Goal: Task Accomplishment & Management: Complete application form

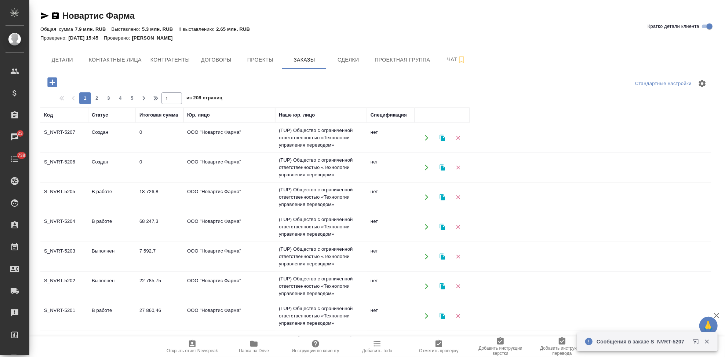
click at [102, 165] on td "Создан" at bounding box center [112, 168] width 48 height 26
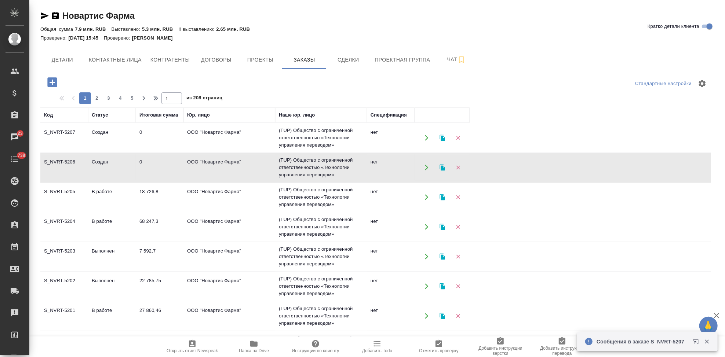
click at [102, 165] on td "Создан" at bounding box center [112, 168] width 48 height 26
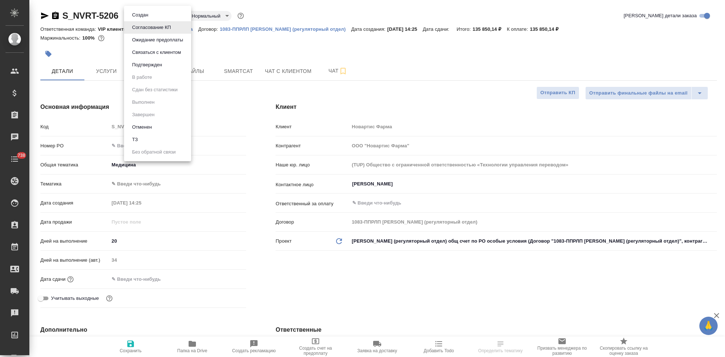
select select "RU"
click at [152, 67] on button "Подтвержден" at bounding box center [147, 65] width 34 height 8
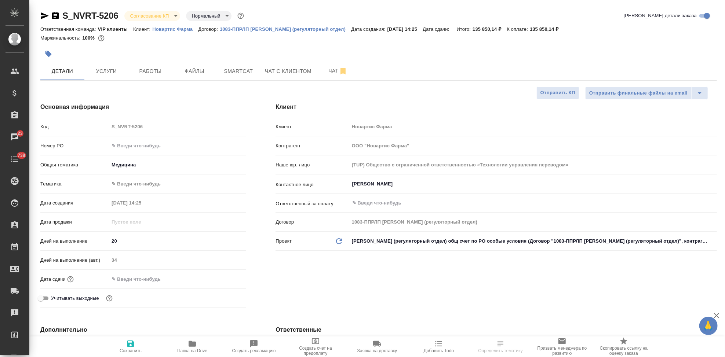
click at [175, 18] on body "🙏 .cls-1 fill:#fff; AWATERA Kabargina Anna Клиенты Спецификации Заказы 23 Чаты …" at bounding box center [362, 178] width 725 height 357
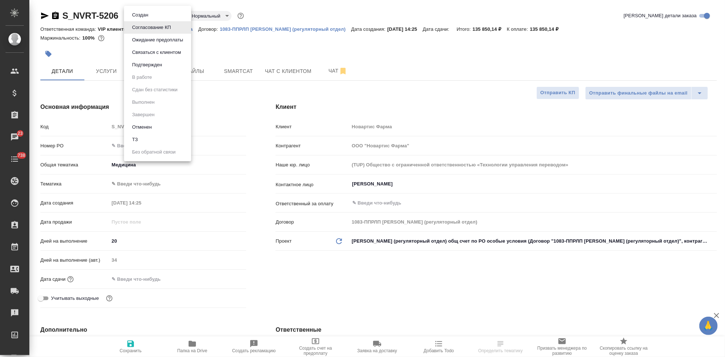
click at [165, 63] on li "Подтвержден" at bounding box center [157, 65] width 67 height 12
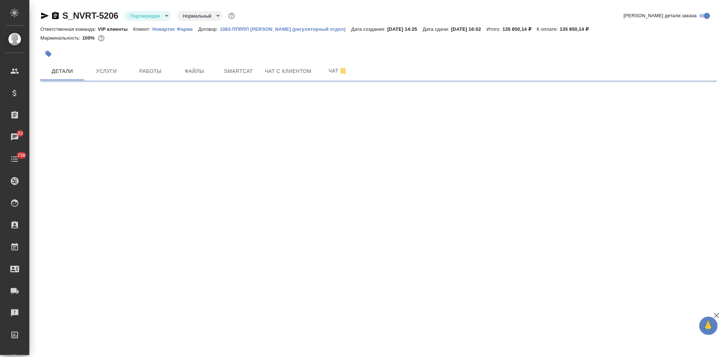
select select "RU"
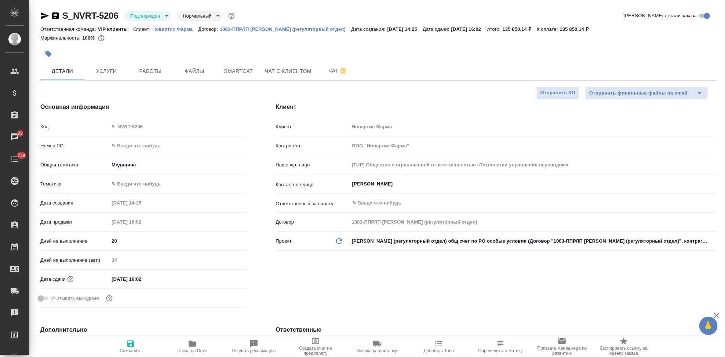
type textarea "x"
click at [158, 279] on input "01.11.2025 16:02" at bounding box center [141, 279] width 64 height 11
click at [228, 279] on icon "button" at bounding box center [225, 278] width 7 height 7
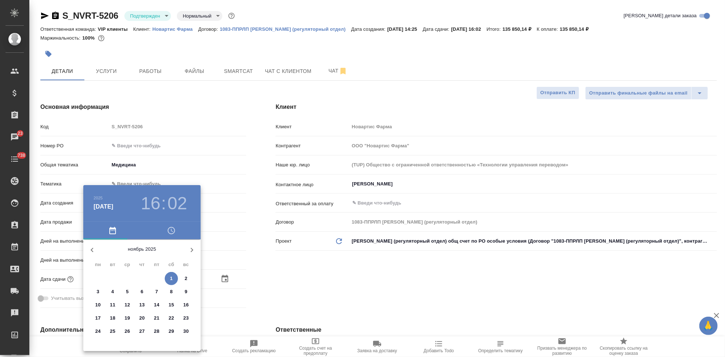
click at [95, 250] on icon "button" at bounding box center [92, 250] width 9 height 9
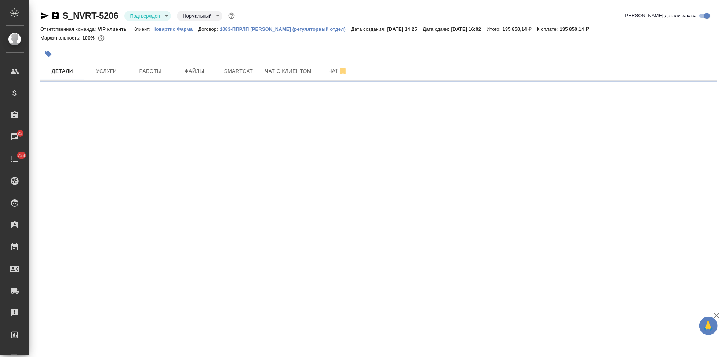
select select "RU"
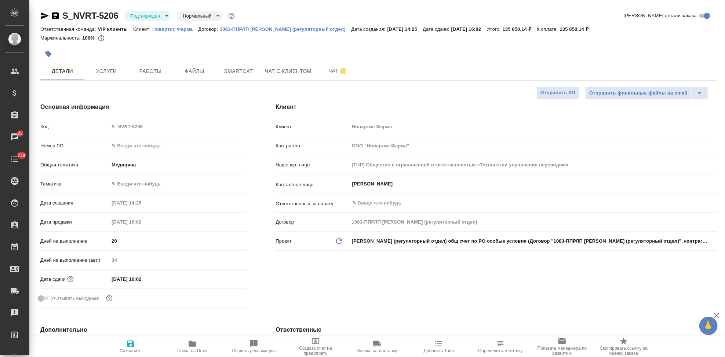
type textarea "x"
click at [164, 279] on input "01.11.2025 16:02" at bounding box center [141, 279] width 64 height 11
click at [222, 276] on icon "button" at bounding box center [225, 278] width 7 height 7
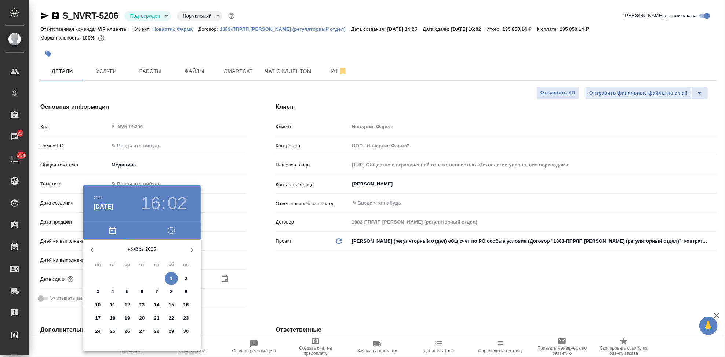
click at [95, 253] on icon "button" at bounding box center [92, 250] width 9 height 9
click at [100, 292] on span "6" at bounding box center [97, 291] width 13 height 7
type input "06.10.2025 16:02"
type textarea "x"
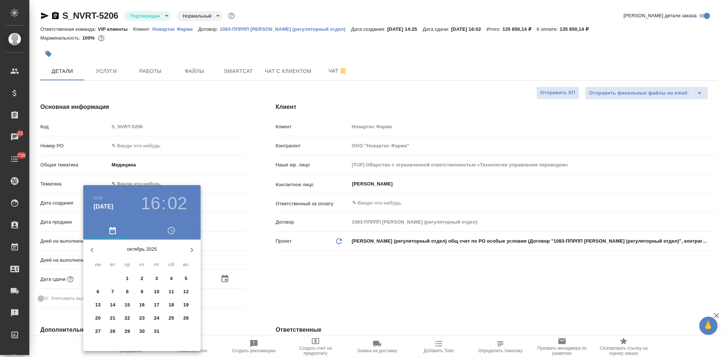
type textarea "x"
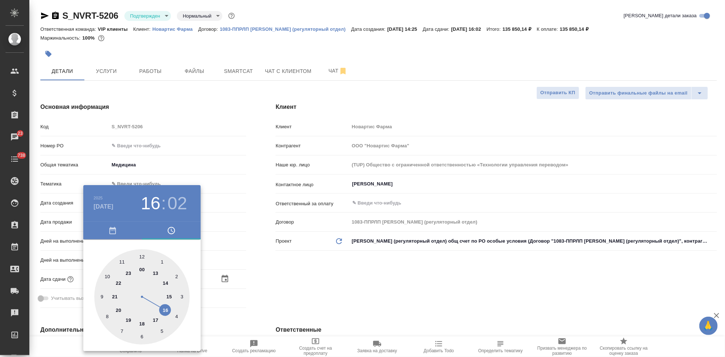
type input "06.10.2025 15:02"
type textarea "x"
drag, startPoint x: 164, startPoint y: 303, endPoint x: 166, endPoint y: 295, distance: 7.9
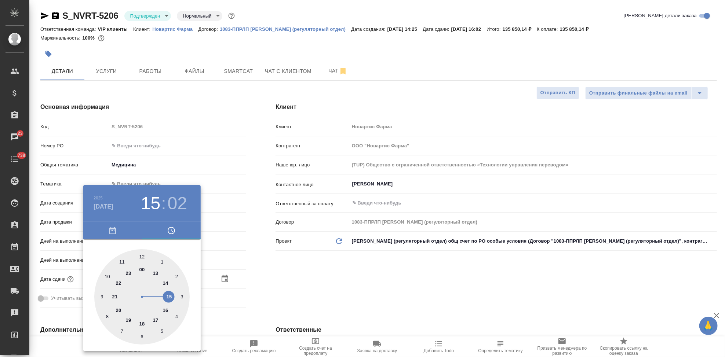
click at [166, 295] on div at bounding box center [141, 296] width 95 height 95
type textarea "x"
type input "06.10.2025 15:00"
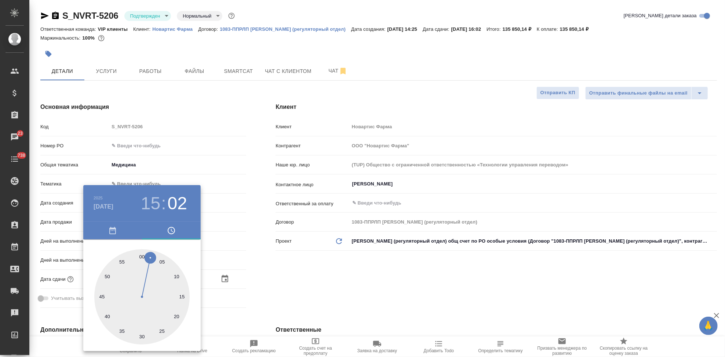
type textarea "x"
drag, startPoint x: 146, startPoint y: 257, endPoint x: 140, endPoint y: 257, distance: 5.5
click at [140, 257] on div at bounding box center [141, 296] width 95 height 95
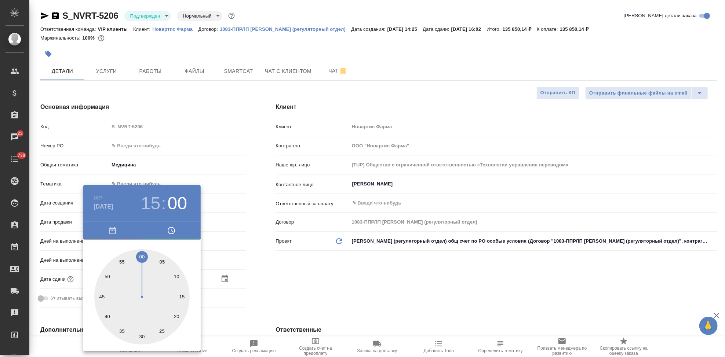
type textarea "x"
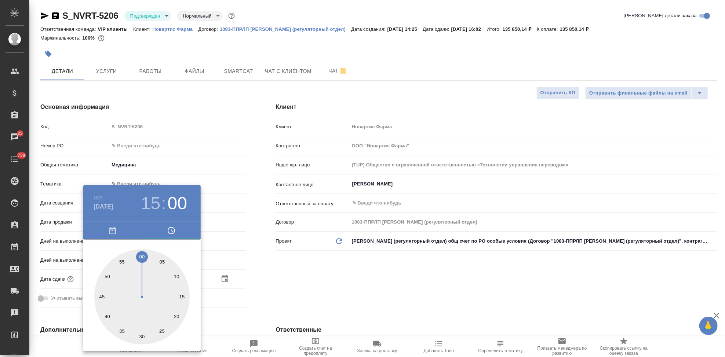
type textarea "x"
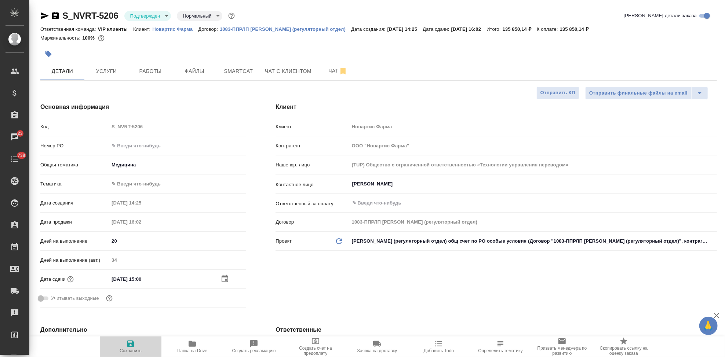
click at [133, 347] on icon "button" at bounding box center [130, 344] width 7 height 7
type textarea "x"
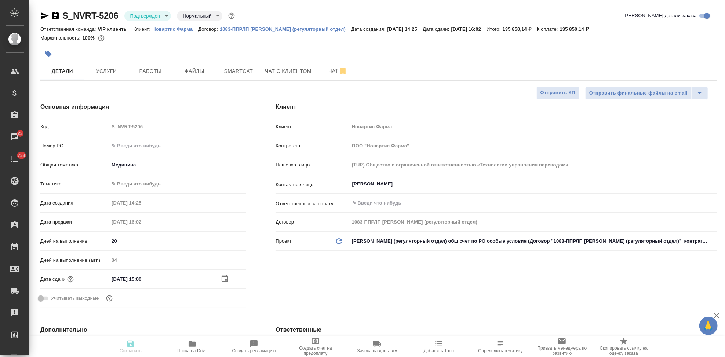
type textarea "x"
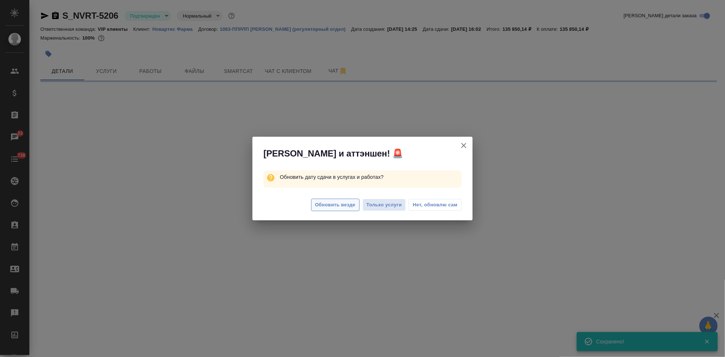
click at [332, 204] on span "Обновить везде" at bounding box center [335, 205] width 40 height 8
select select "RU"
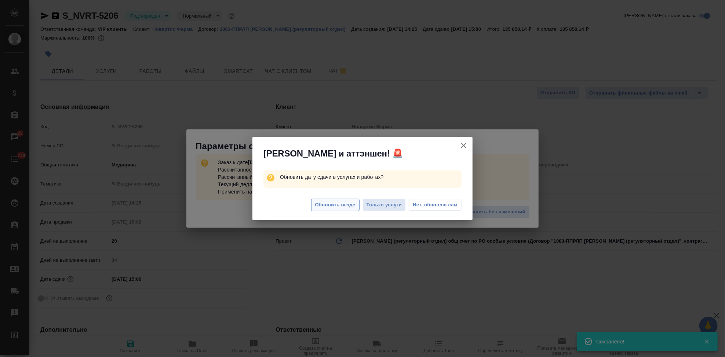
type textarea "x"
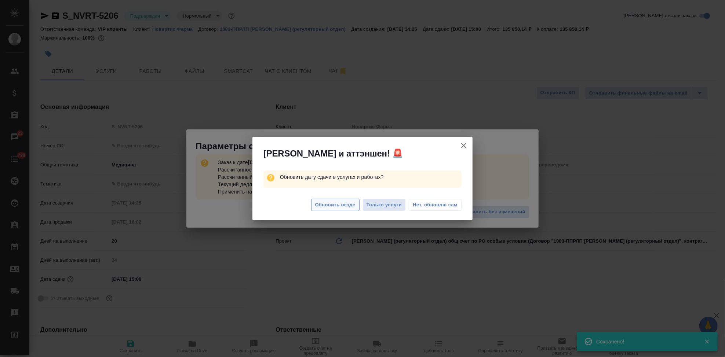
type textarea "x"
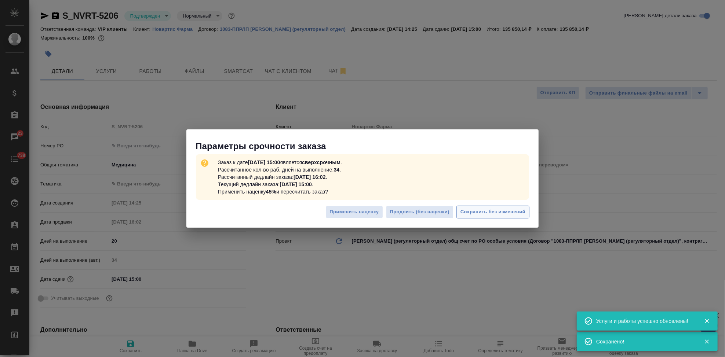
click at [478, 210] on span "Сохранить без изменений" at bounding box center [492, 212] width 65 height 8
type textarea "x"
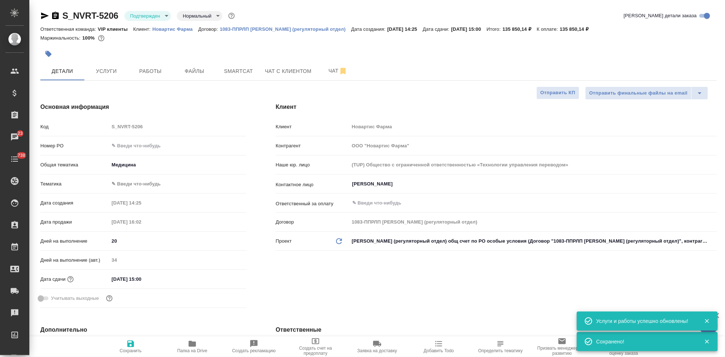
type textarea "x"
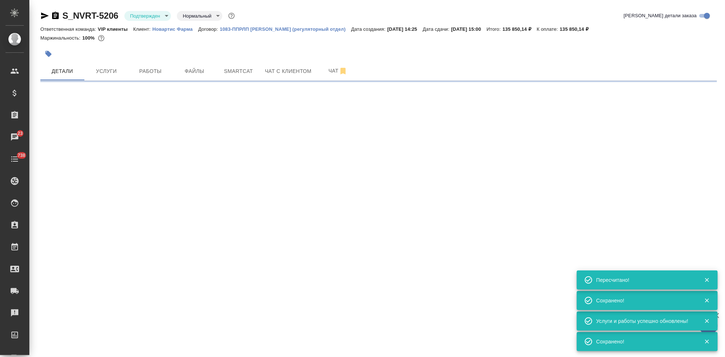
type input "urgent"
select select "RU"
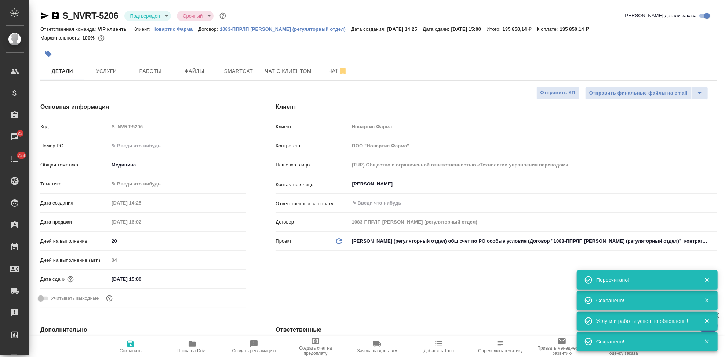
type textarea "x"
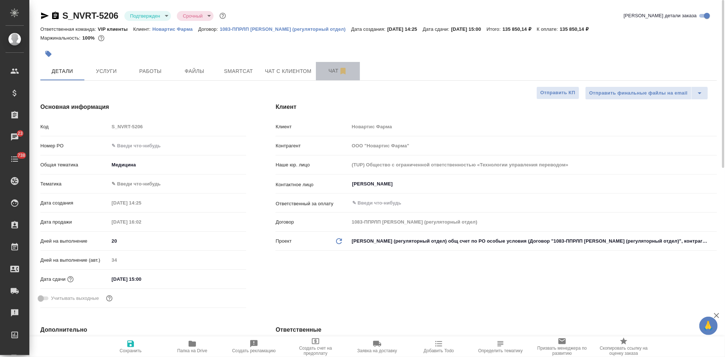
click at [324, 72] on span "Чат" at bounding box center [337, 70] width 35 height 9
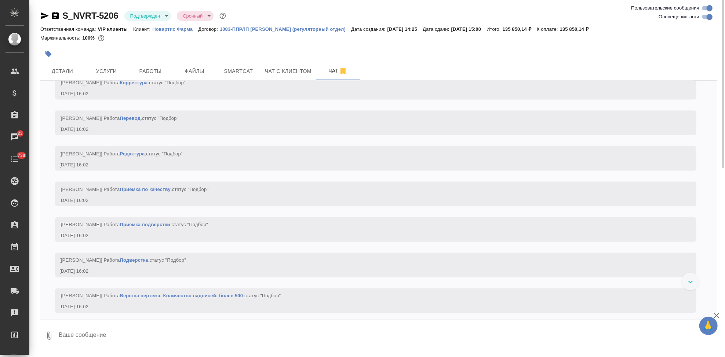
click at [124, 337] on textarea at bounding box center [387, 335] width 659 height 25
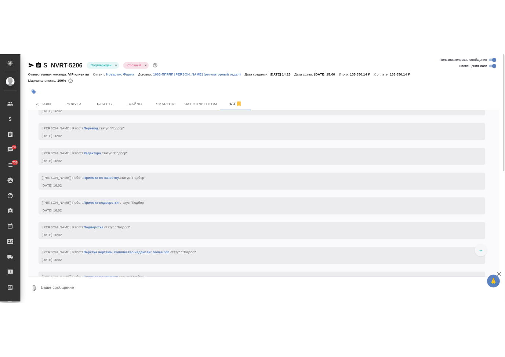
scroll to position [962, 0]
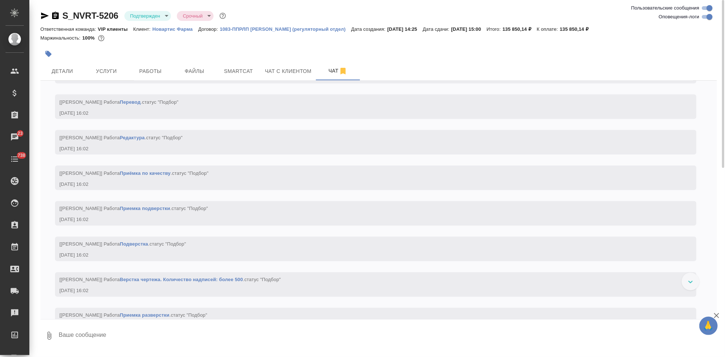
type textarea """
click at [107, 338] on textarea at bounding box center [387, 335] width 659 height 25
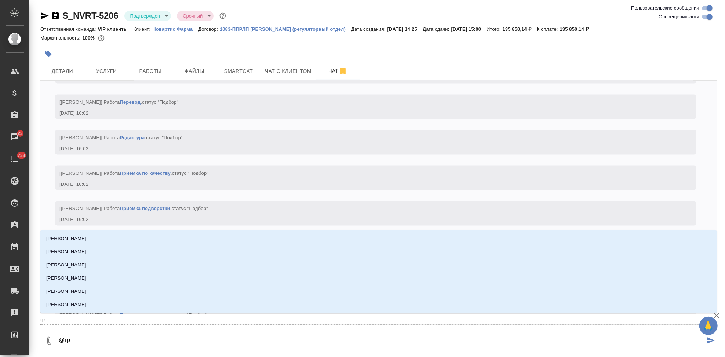
type textarea "@гра"
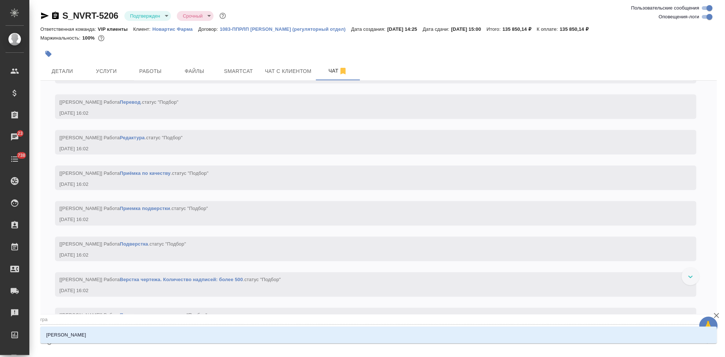
type input "гра"
type textarea "@граб"
type input "граб"
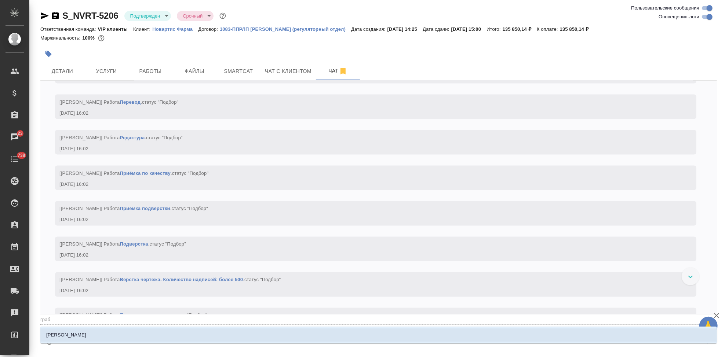
drag, startPoint x: 57, startPoint y: 314, endPoint x: 83, endPoint y: 332, distance: 31.4
click at [83, 332] on li "Грабко Мария" at bounding box center [378, 335] width 676 height 13
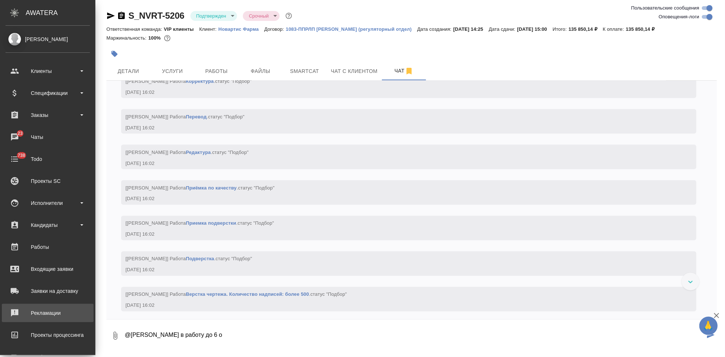
scroll to position [969, 0]
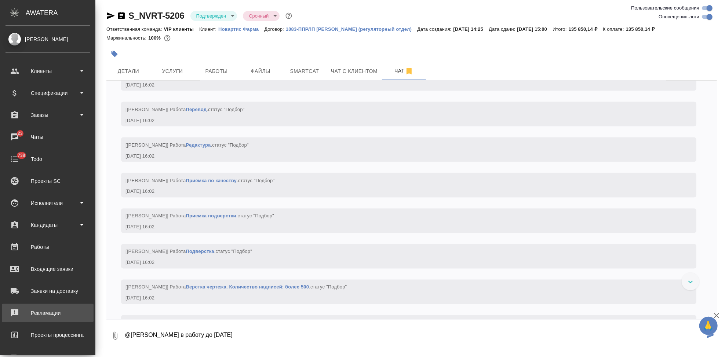
type textarea "@Грабко Мария в работу до 6 октября"
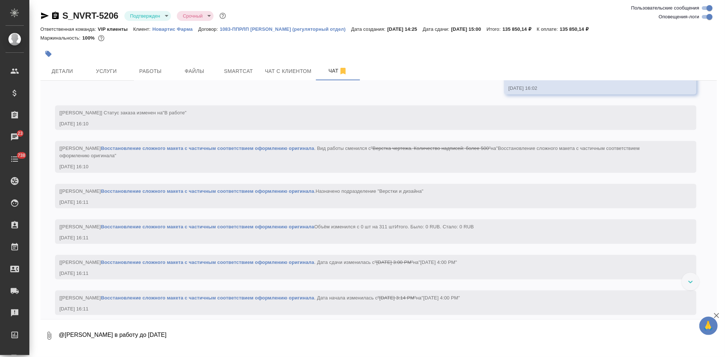
scroll to position [1257, 0]
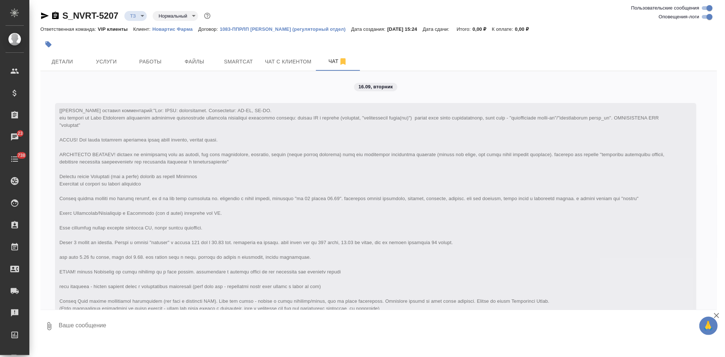
scroll to position [505, 0]
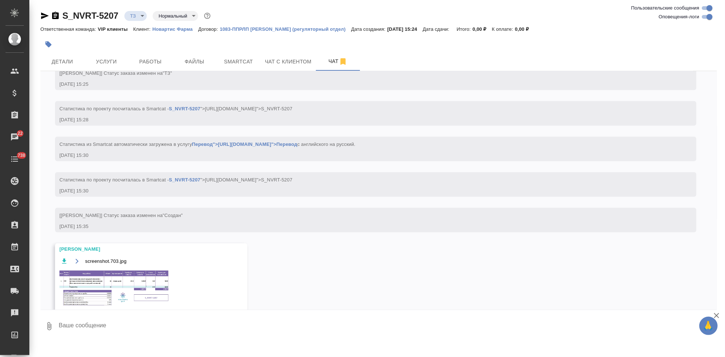
click at [128, 290] on img at bounding box center [114, 289] width 110 height 38
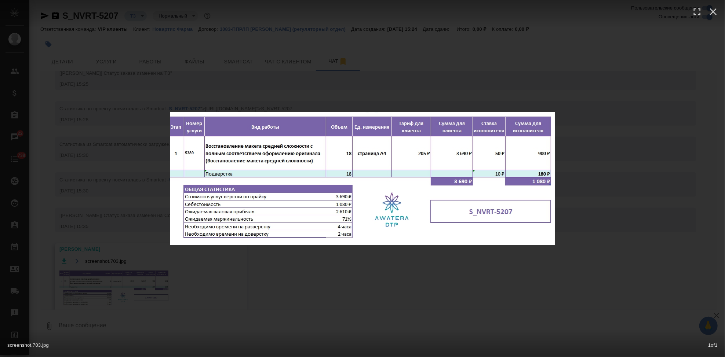
click at [314, 272] on div "screenshot.703.jpg 1 of 1" at bounding box center [362, 178] width 725 height 357
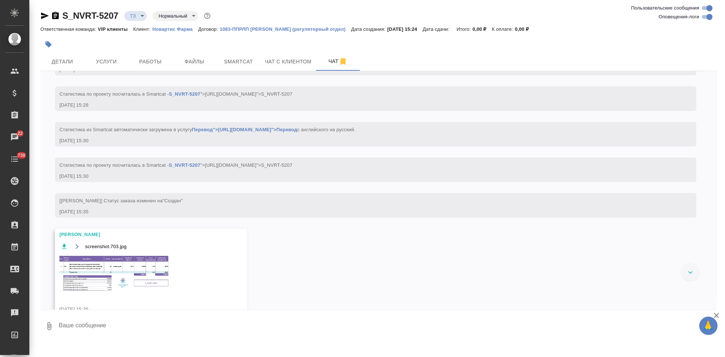
scroll to position [543, 0]
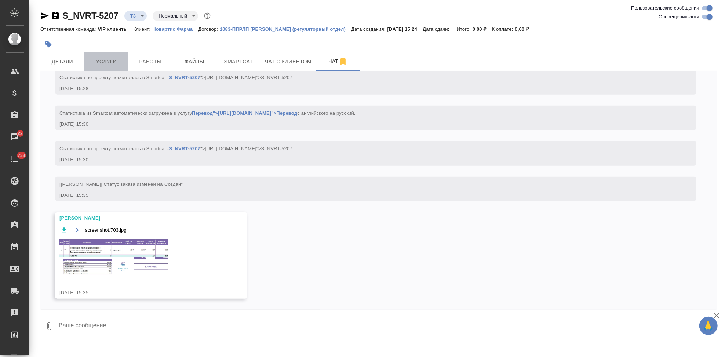
click at [106, 67] on button "Услуги" at bounding box center [106, 61] width 44 height 18
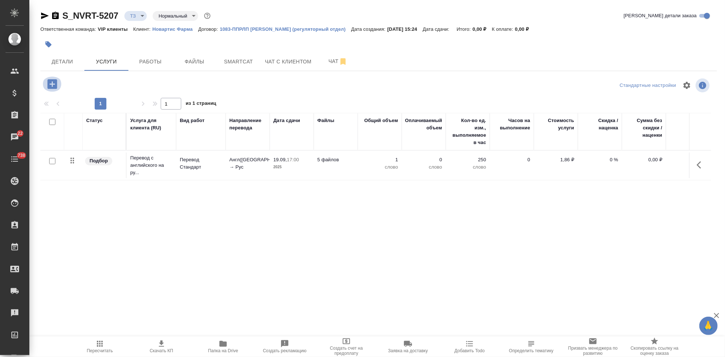
click at [55, 85] on icon "button" at bounding box center [52, 84] width 10 height 10
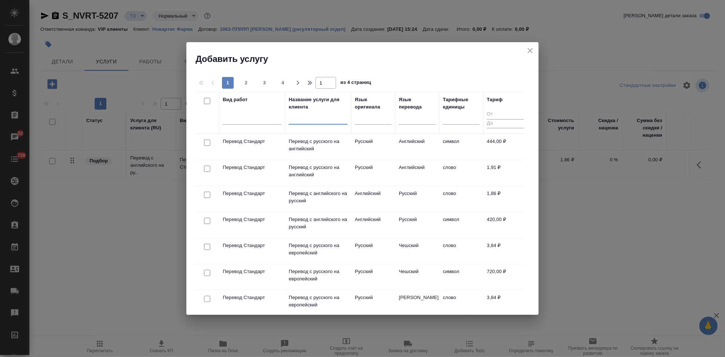
click at [308, 122] on input "text" at bounding box center [318, 120] width 59 height 9
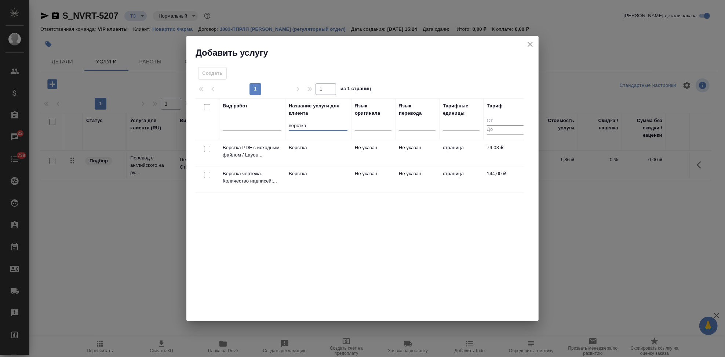
type input "верстка"
click at [363, 168] on td "Не указан" at bounding box center [373, 179] width 44 height 26
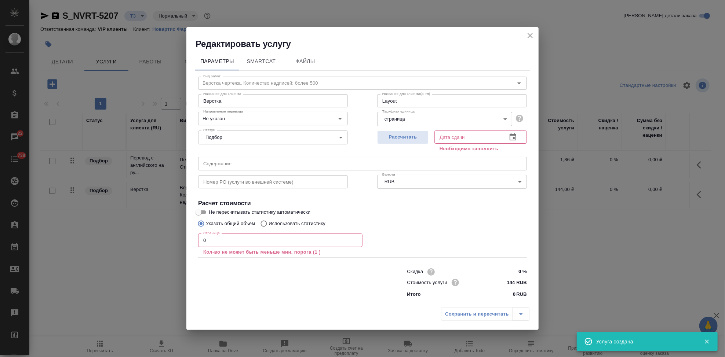
click at [285, 161] on input "text" at bounding box center [362, 163] width 329 height 13
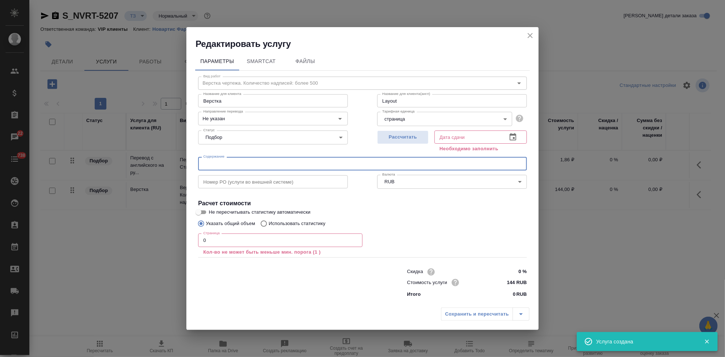
paste input "Азопт_в перевод_RTT 2583_AtoQ"
type input "Азопт_в перевод_RTT 2583_AtoQ"
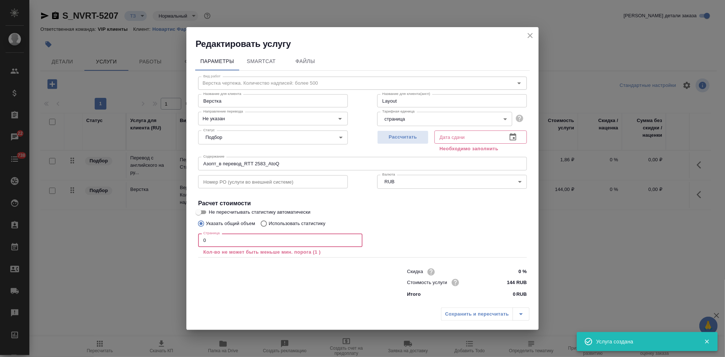
click at [252, 239] on input "0" at bounding box center [280, 240] width 164 height 13
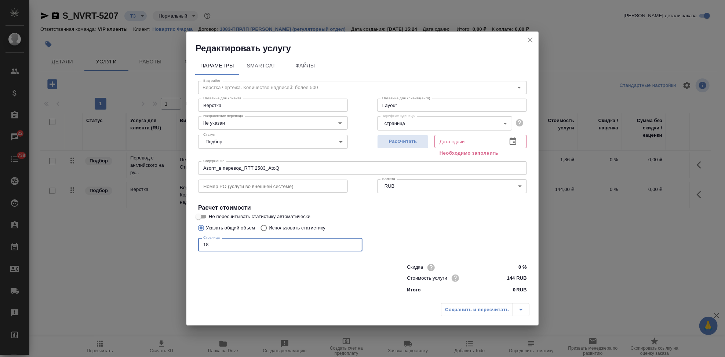
type input "18"
click at [510, 136] on button "button" at bounding box center [513, 142] width 18 height 18
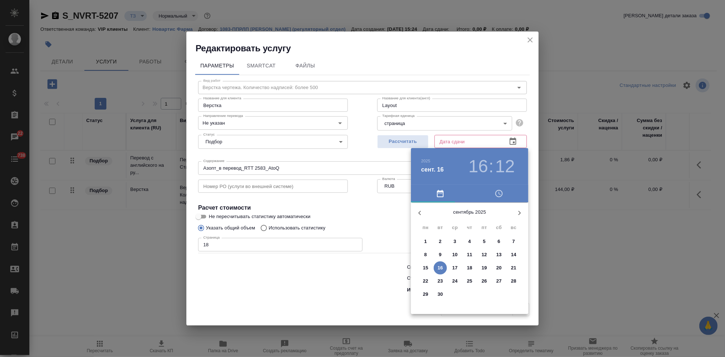
click at [483, 268] on p "19" at bounding box center [485, 267] width 6 height 7
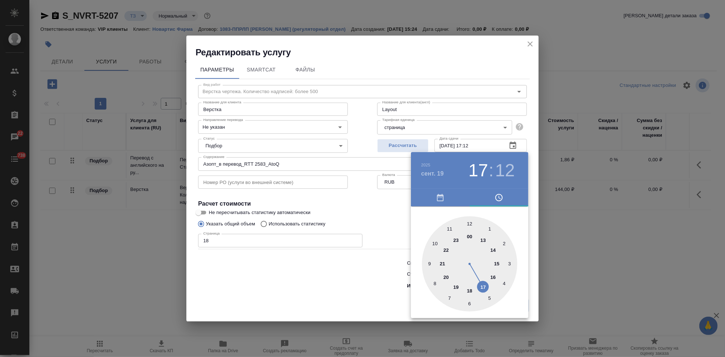
click at [482, 285] on div at bounding box center [469, 263] width 95 height 95
click at [472, 224] on div at bounding box center [469, 263] width 95 height 95
click at [468, 222] on div at bounding box center [469, 263] width 95 height 95
type input "19.09.2025 17:00"
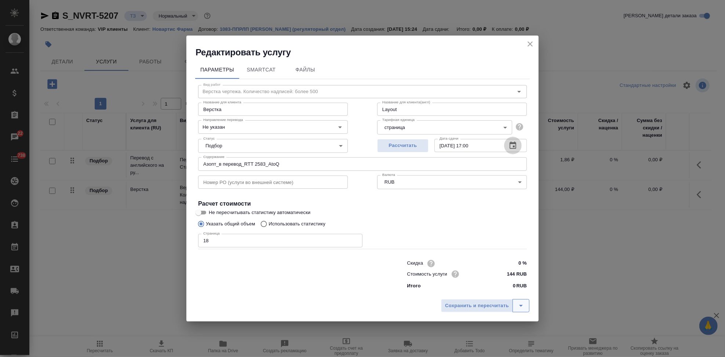
click at [517, 304] on icon "split button" at bounding box center [520, 305] width 9 height 9
click at [483, 293] on li "Сохранить" at bounding box center [486, 291] width 88 height 12
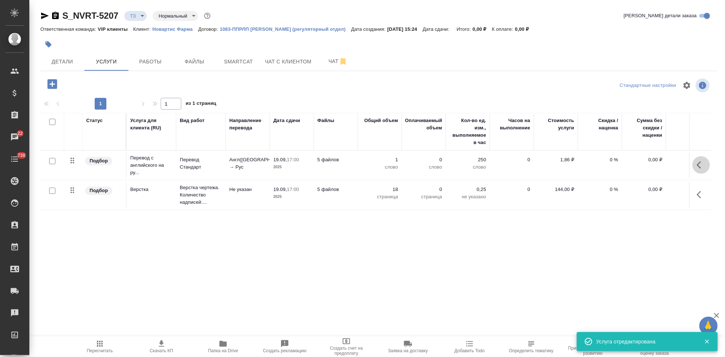
click at [695, 164] on button "button" at bounding box center [701, 165] width 18 height 18
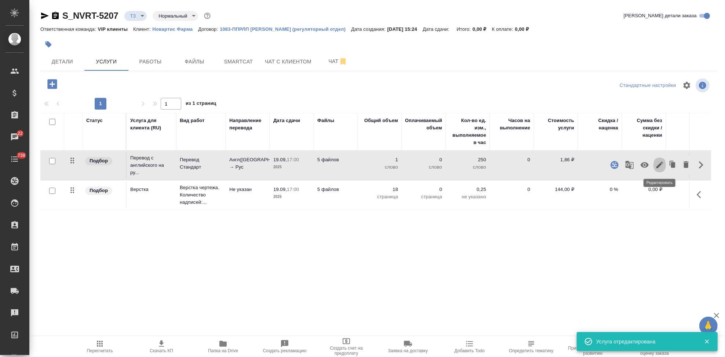
click at [658, 169] on icon "button" at bounding box center [659, 165] width 9 height 9
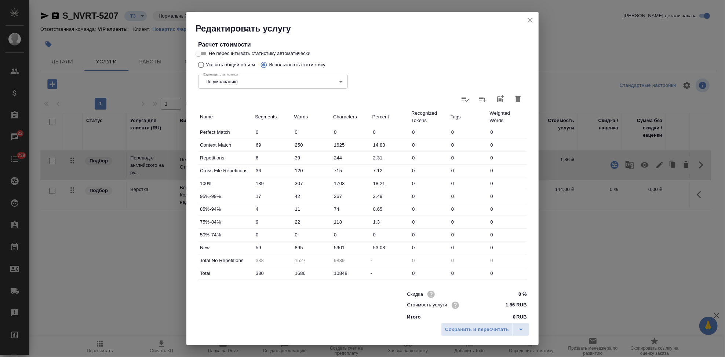
scroll to position [142, 0]
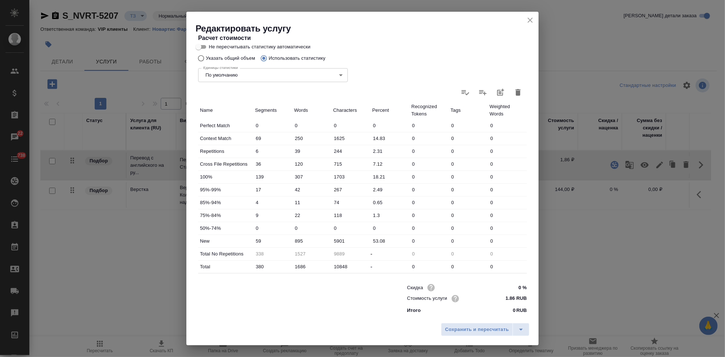
click at [297, 241] on input "895" at bounding box center [311, 241] width 39 height 11
type input "1095"
click at [511, 331] on button "Сохранить и пересчитать" at bounding box center [477, 329] width 72 height 13
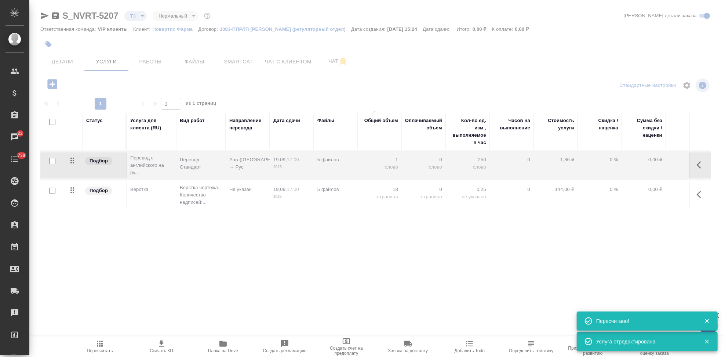
type input "new"
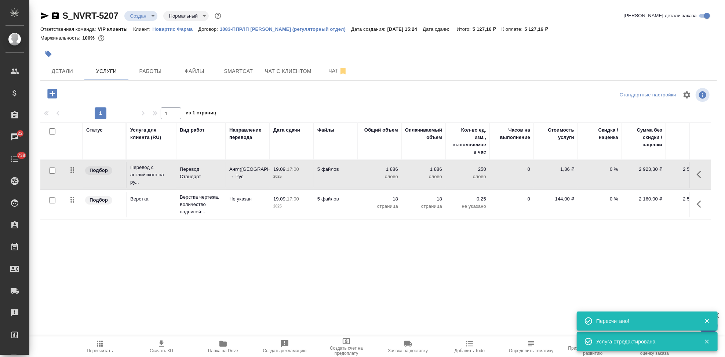
click at [696, 173] on icon "button" at bounding box center [700, 174] width 9 height 9
click at [654, 176] on button "button" at bounding box center [659, 175] width 12 height 18
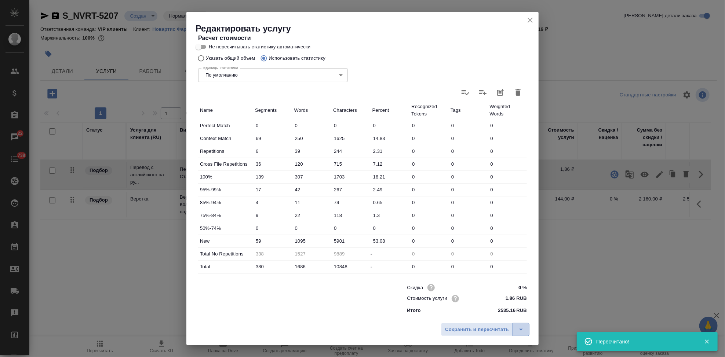
click at [520, 326] on icon "split button" at bounding box center [520, 329] width 9 height 9
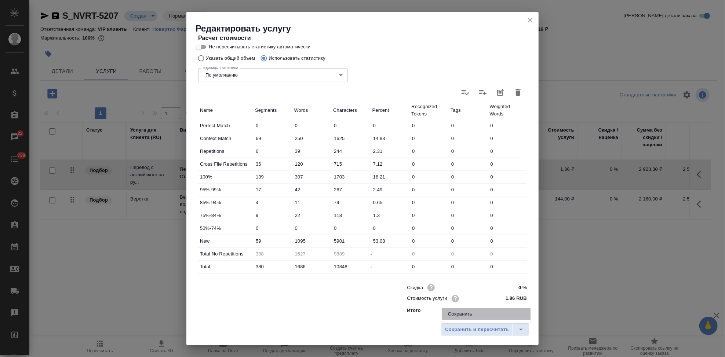
click at [477, 316] on li "Сохранить" at bounding box center [486, 314] width 88 height 12
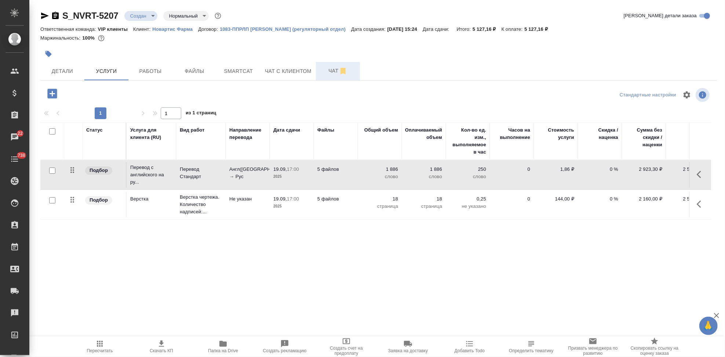
click at [327, 70] on span "Чат" at bounding box center [337, 70] width 35 height 9
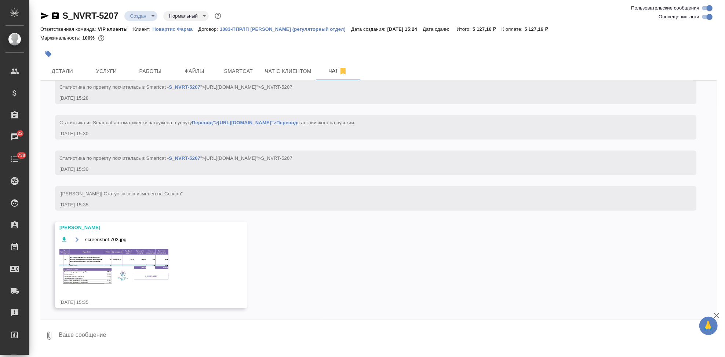
scroll to position [543, 0]
click at [120, 265] on img at bounding box center [114, 267] width 110 height 38
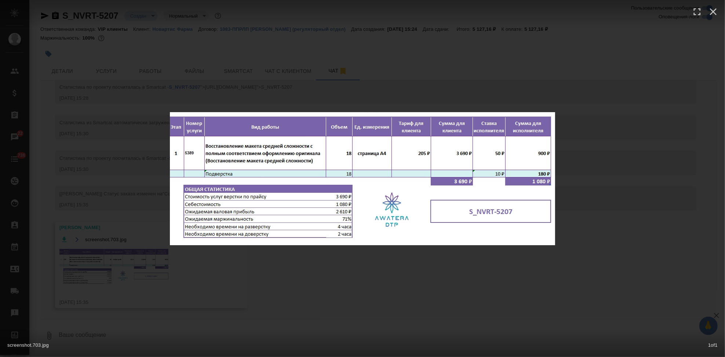
click at [371, 274] on div "screenshot.703.jpg 1 of 1" at bounding box center [362, 178] width 725 height 357
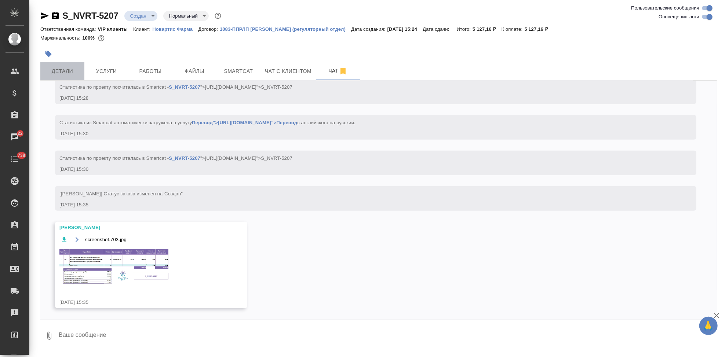
click at [64, 76] on button "Детали" at bounding box center [62, 71] width 44 height 18
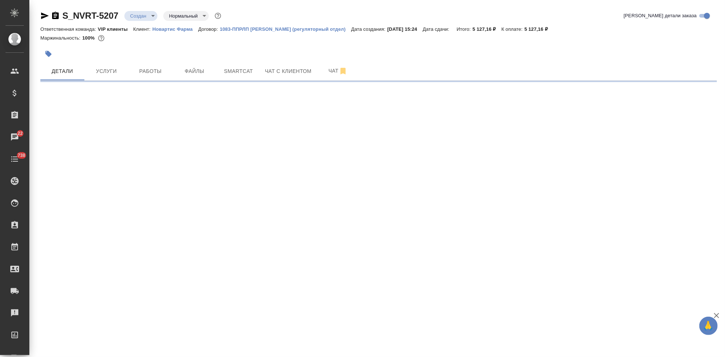
select select "RU"
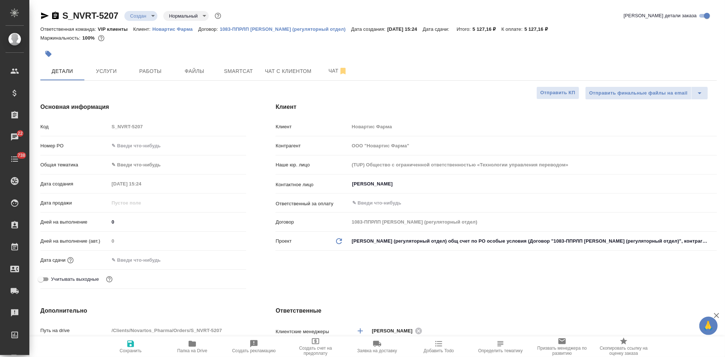
type textarea "x"
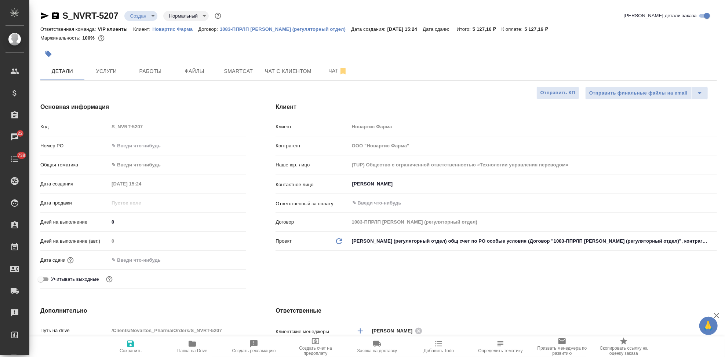
type textarea "x"
click at [328, 74] on span "Чат" at bounding box center [337, 70] width 35 height 9
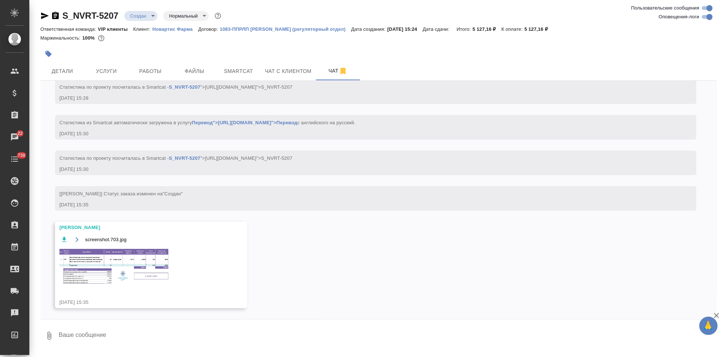
scroll to position [543, 0]
click at [104, 278] on img at bounding box center [114, 267] width 110 height 38
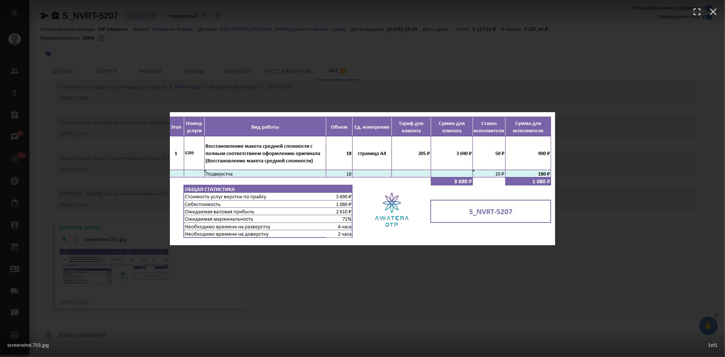
click at [332, 280] on div "screenshot.703.jpg 1 of 1" at bounding box center [362, 178] width 725 height 357
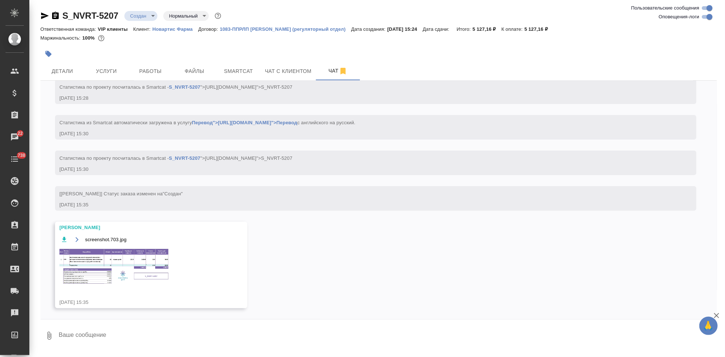
click at [67, 62] on button "Детали" at bounding box center [62, 71] width 44 height 18
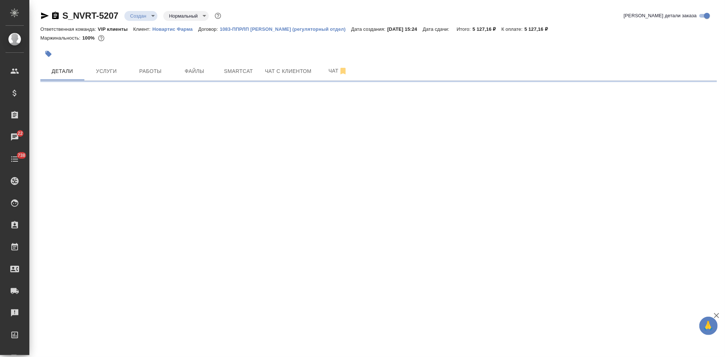
select select "RU"
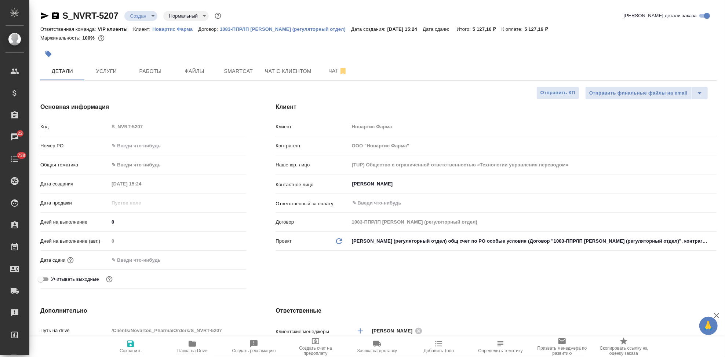
type textarea "x"
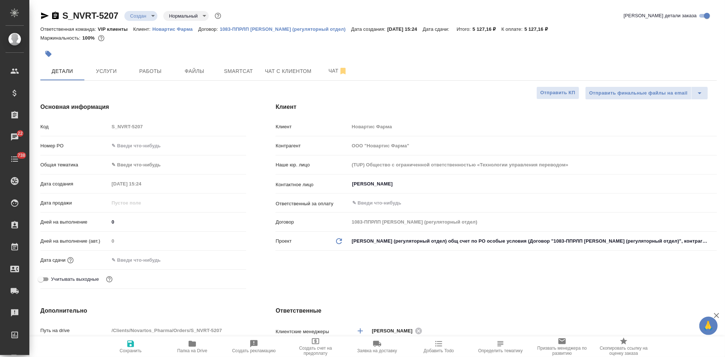
type textarea "x"
click at [124, 226] on input "0" at bounding box center [177, 222] width 137 height 11
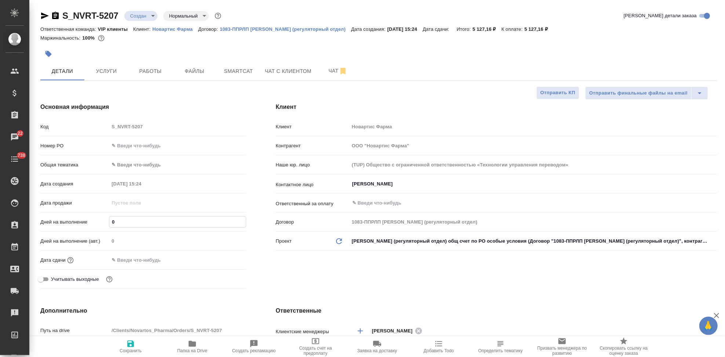
type textarea "x"
type input "2"
type textarea "x"
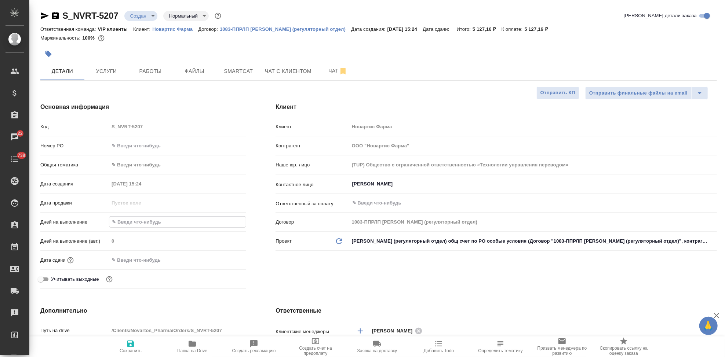
type textarea "x"
type input "2"
click at [304, 272] on div "Клиент Клиент Новартис Фарма Контрагент ООО "Новартис Фарма" Наше юр. лицо (TUP…" at bounding box center [496, 197] width 471 height 219
click at [130, 349] on span "Сохранить" at bounding box center [131, 350] width 22 height 5
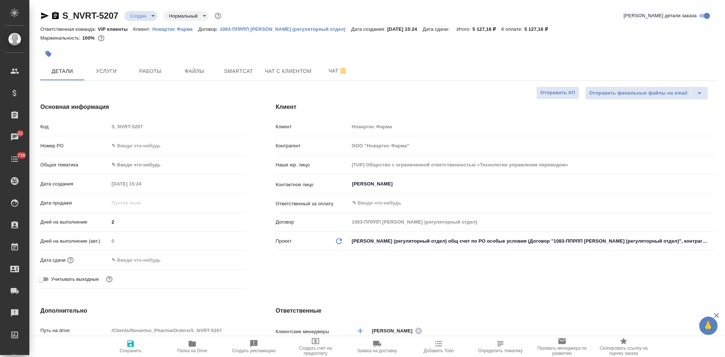
type textarea "x"
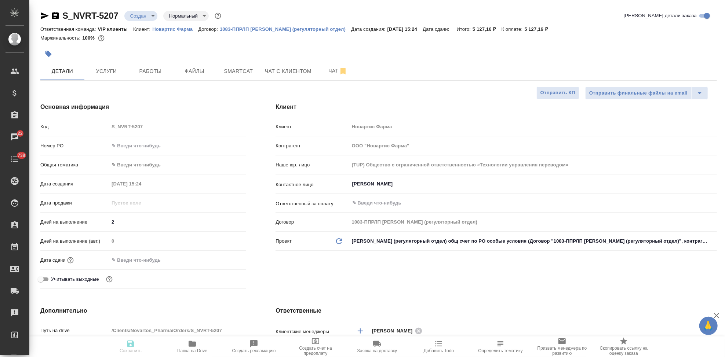
type textarea "x"
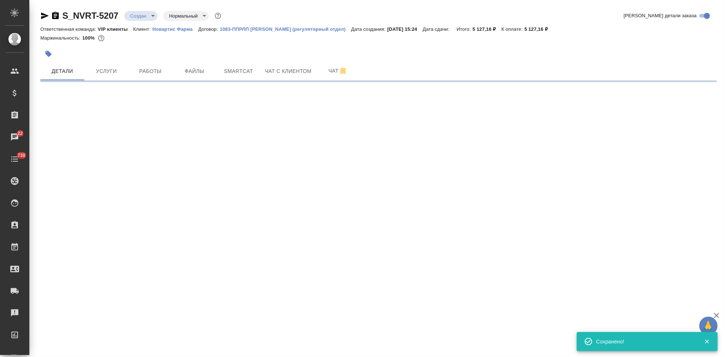
select select "RU"
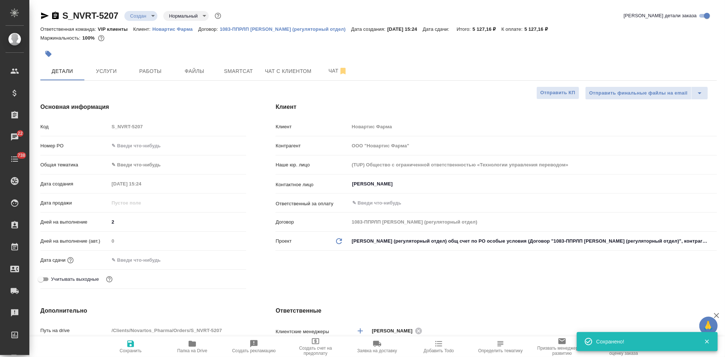
type textarea "x"
click at [130, 349] on span "Сохранить" at bounding box center [131, 350] width 22 height 5
type textarea "x"
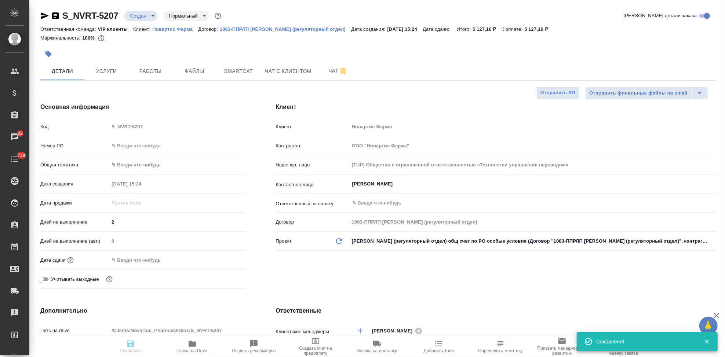
type textarea "x"
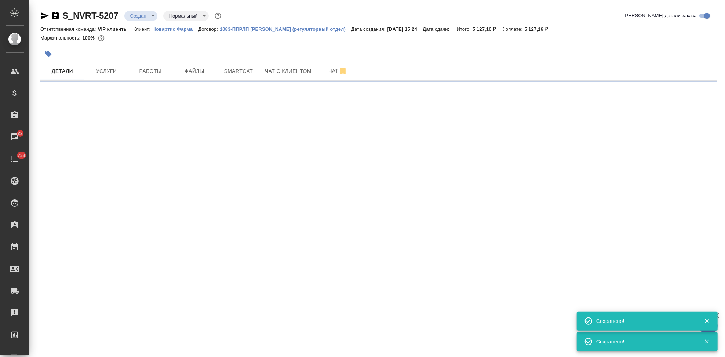
select select "RU"
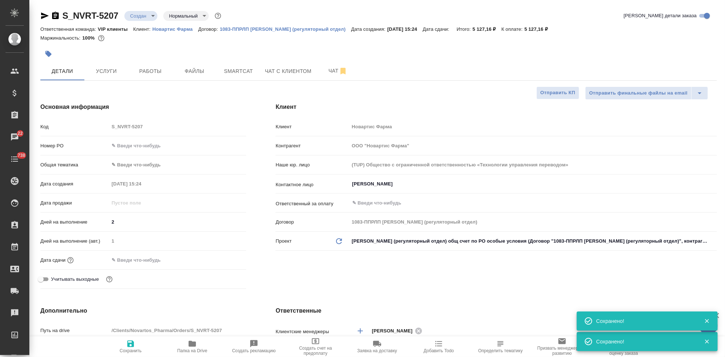
type textarea "x"
click at [112, 75] on span "Услуги" at bounding box center [106, 71] width 35 height 9
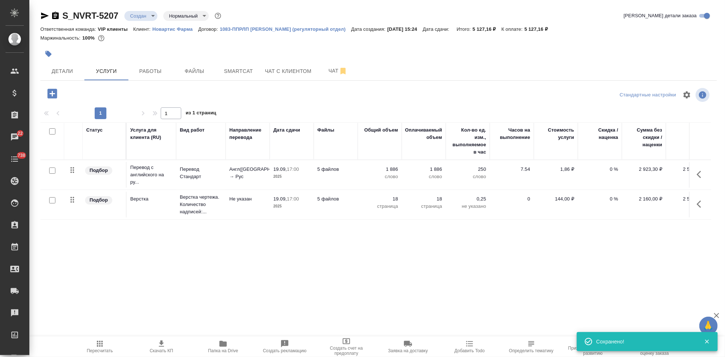
click at [98, 344] on icon "button" at bounding box center [100, 344] width 6 height 6
click at [161, 346] on icon "button" at bounding box center [161, 344] width 9 height 9
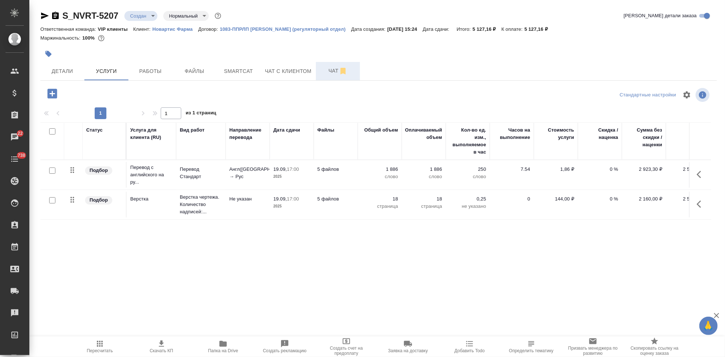
click at [322, 70] on span "Чат" at bounding box center [337, 70] width 35 height 9
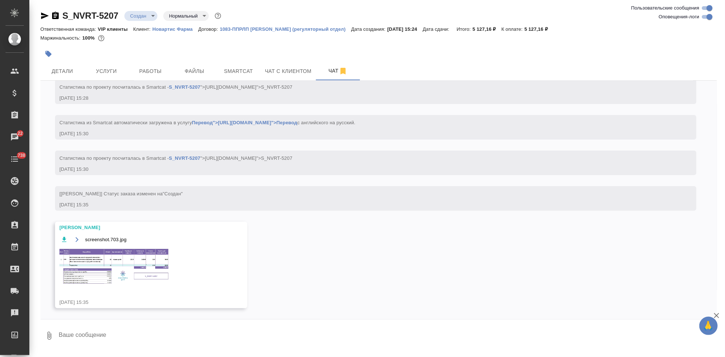
scroll to position [543, 0]
click at [133, 267] on img at bounding box center [114, 267] width 110 height 38
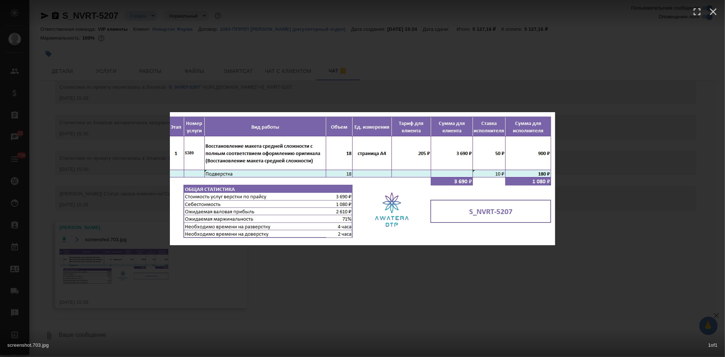
click at [377, 294] on div "screenshot.703.jpg 1 of 1" at bounding box center [362, 178] width 725 height 357
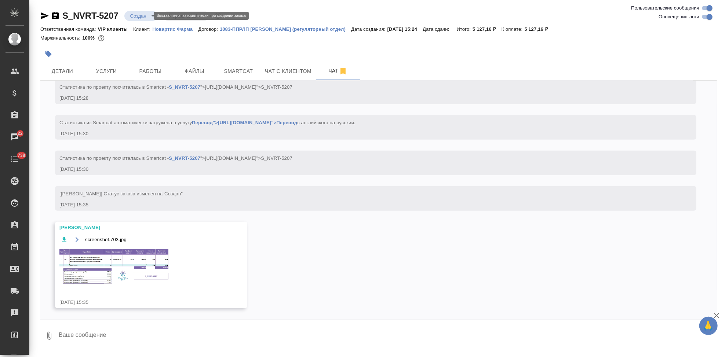
click at [148, 15] on body "🙏 .cls-1 fill:#fff; AWATERA Kabargina Anna Клиенты Спецификации Заказы 22 Чаты …" at bounding box center [362, 178] width 725 height 357
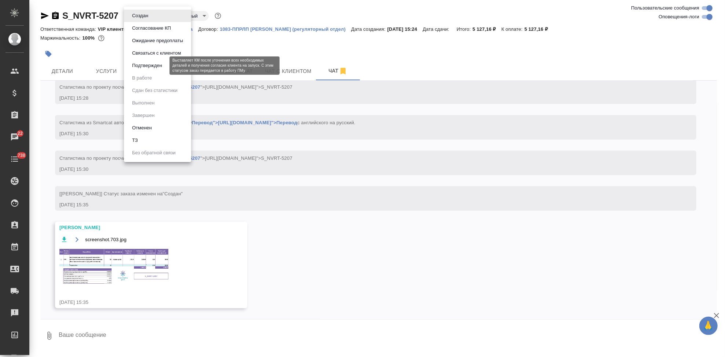
click at [149, 67] on button "Подтвержден" at bounding box center [147, 66] width 34 height 8
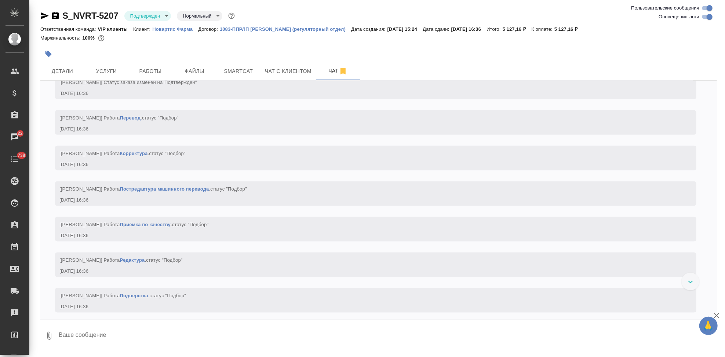
click at [62, 69] on span "Детали" at bounding box center [62, 71] width 35 height 9
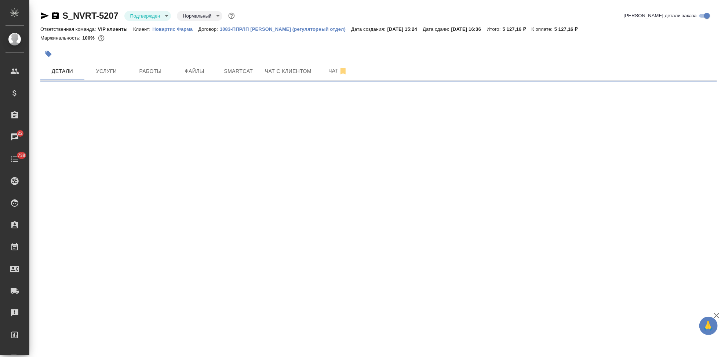
select select "RU"
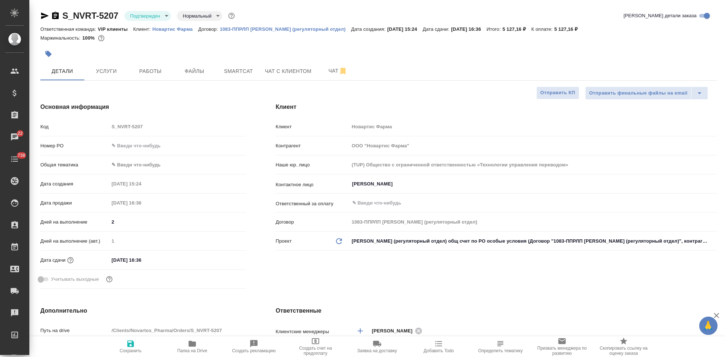
type textarea "x"
click at [116, 258] on input "17.09.2025 16:36" at bounding box center [141, 260] width 64 height 11
type input "10.92.0251 63:6_"
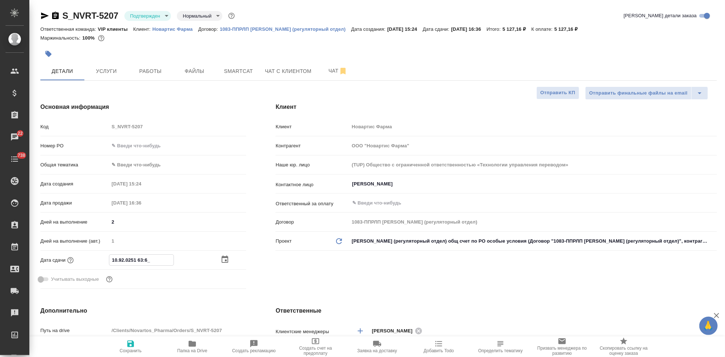
type textarea "x"
type input "18.09.2025 16:36"
type textarea "x"
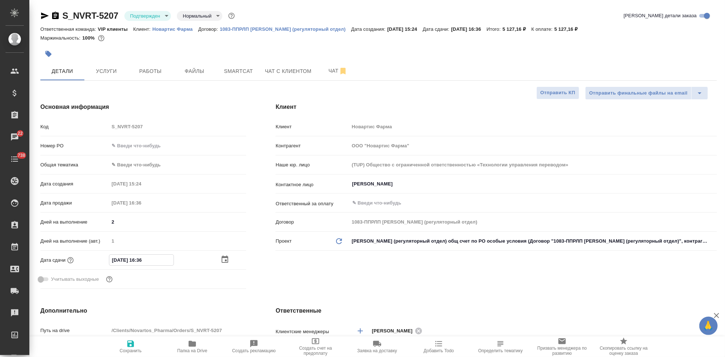
type textarea "x"
click at [150, 260] on input "18.09.2025 16:36" at bounding box center [141, 260] width 64 height 11
type input "18.09.2025 16:3_"
type textarea "x"
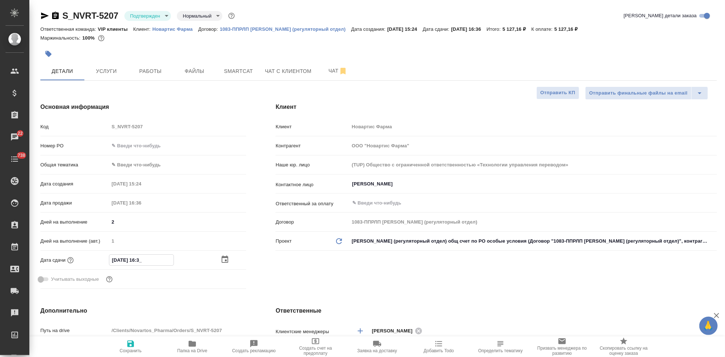
type textarea "x"
type input "18.09.2025 16:__"
type textarea "x"
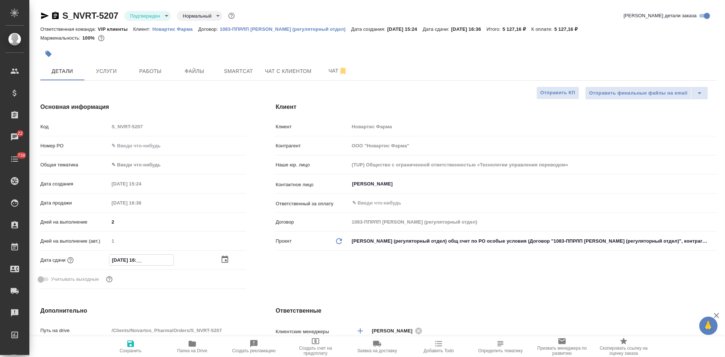
type textarea "x"
type input "18.09.2025 16:0_"
type textarea "x"
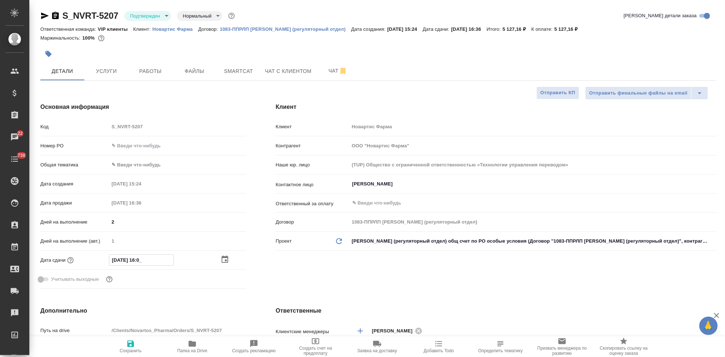
type input "18.09.2025 16:00"
type textarea "x"
type input "18.09.2025 10:0_"
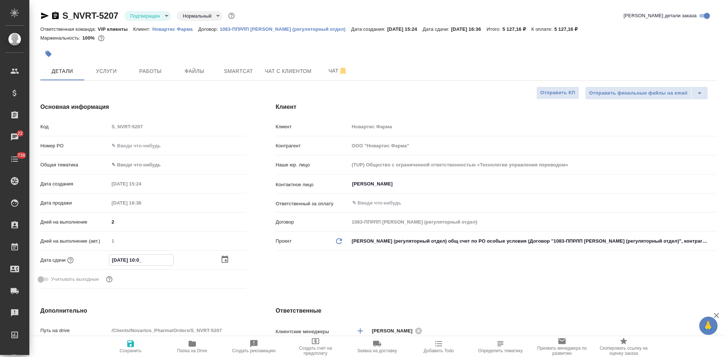
type textarea "x"
type input "18.09.2025 17:00"
type textarea "x"
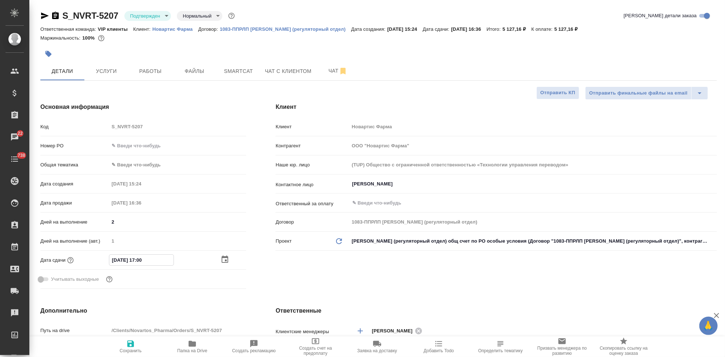
type textarea "x"
type input "18.09.2025 17:00"
click at [289, 255] on div "Клиент Клиент Новартис Фарма Контрагент ООО "Новартис Фарма" Наше юр. лицо (TUP…" at bounding box center [496, 197] width 471 height 219
click at [129, 345] on icon "button" at bounding box center [130, 344] width 7 height 7
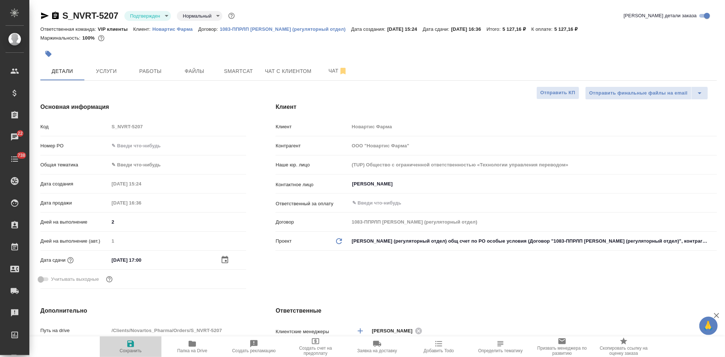
type textarea "x"
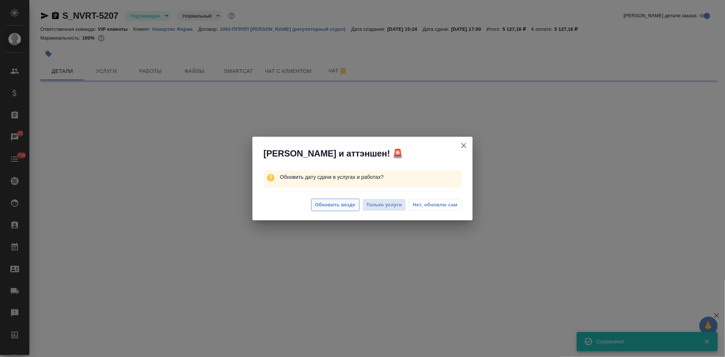
click at [345, 205] on span "Обновить везде" at bounding box center [335, 205] width 40 height 8
select select "RU"
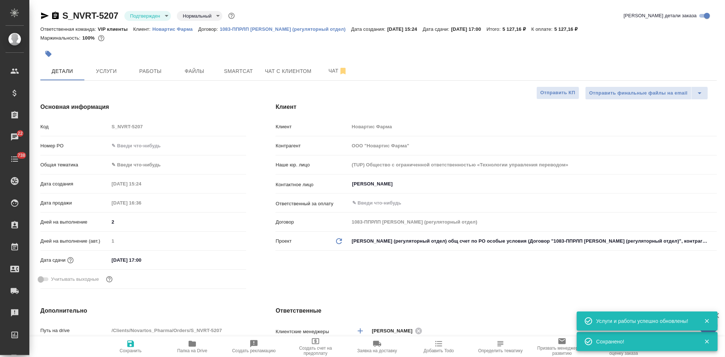
type textarea "x"
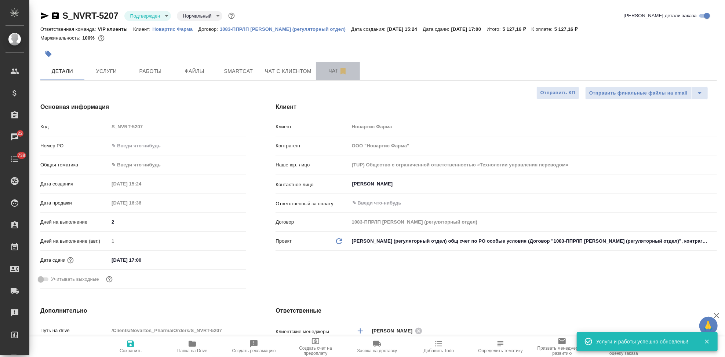
click at [333, 73] on span "Чат" at bounding box center [337, 70] width 35 height 9
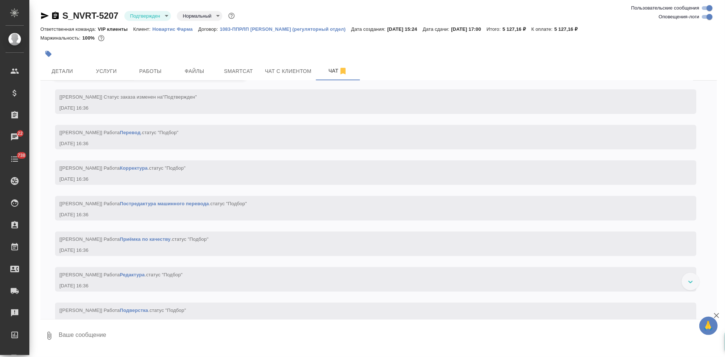
click at [180, 340] on textarea at bounding box center [387, 335] width 659 height 25
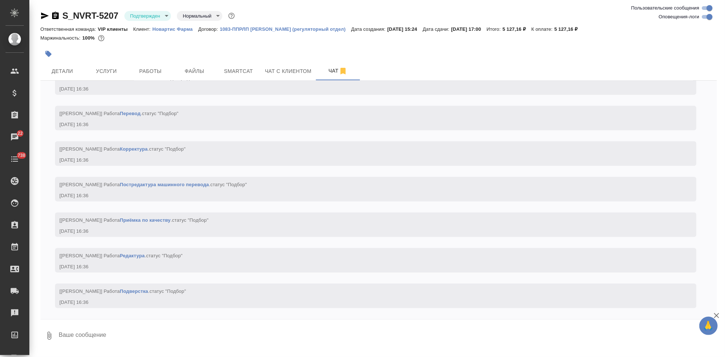
type textarea """
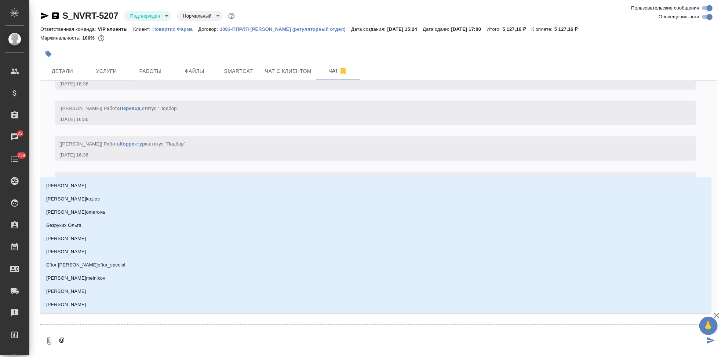
type textarea "@г"
type input "г"
type textarea "@гр"
type input "гр"
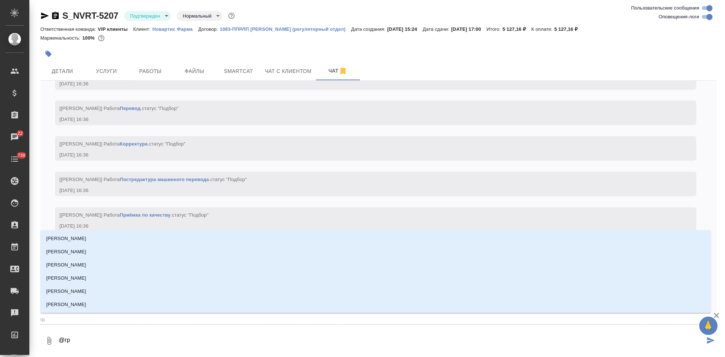
type textarea "@гра"
type input "гра"
type textarea "@граб"
type input "граб"
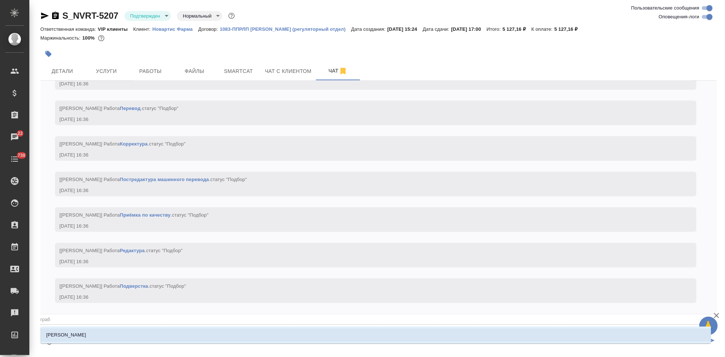
click at [76, 339] on li "Грабко Мария" at bounding box center [375, 335] width 670 height 13
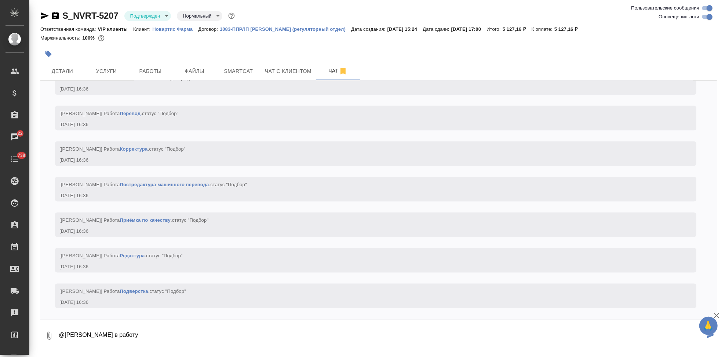
type textarea "@Грабко Мария в работу"
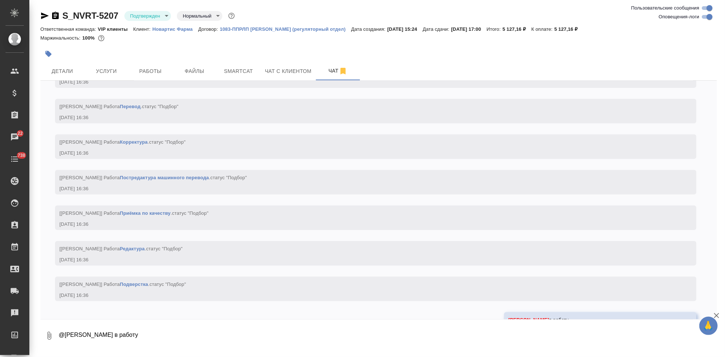
scroll to position [827, 0]
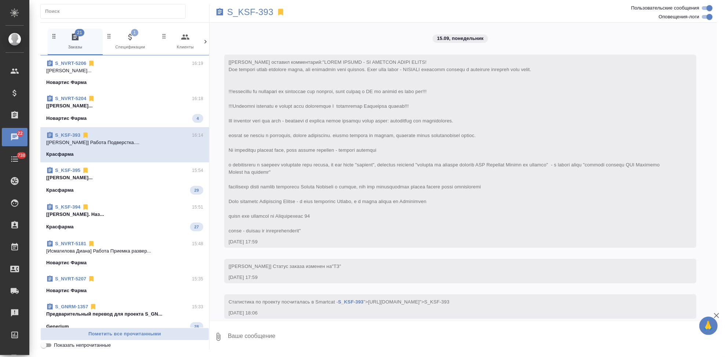
scroll to position [4686, 0]
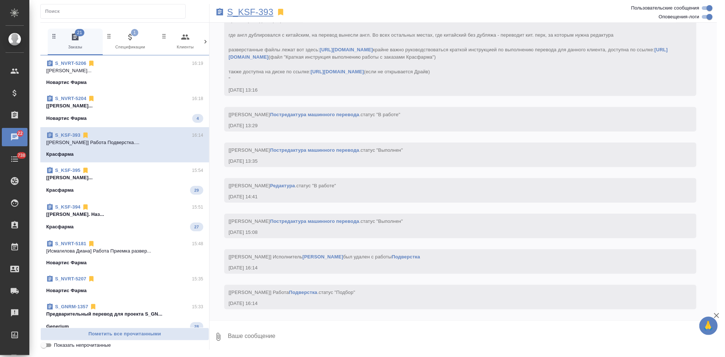
click at [245, 15] on p "S_KSF-393" at bounding box center [250, 11] width 46 height 7
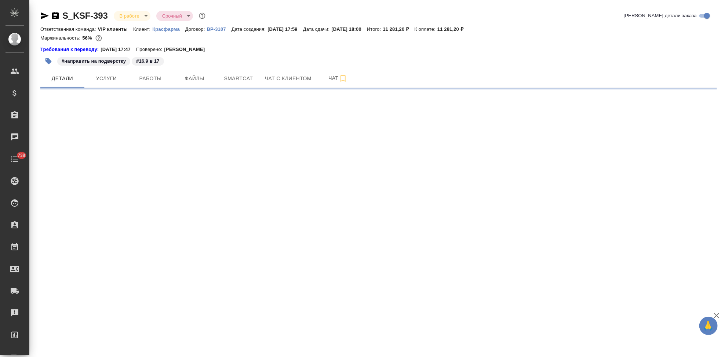
select select "RU"
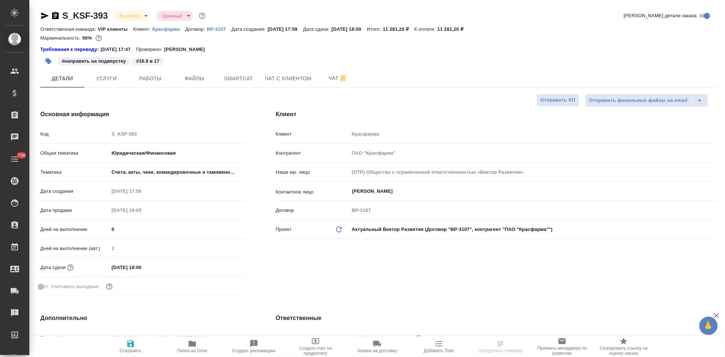
type textarea "x"
select select "RU"
type textarea "x"
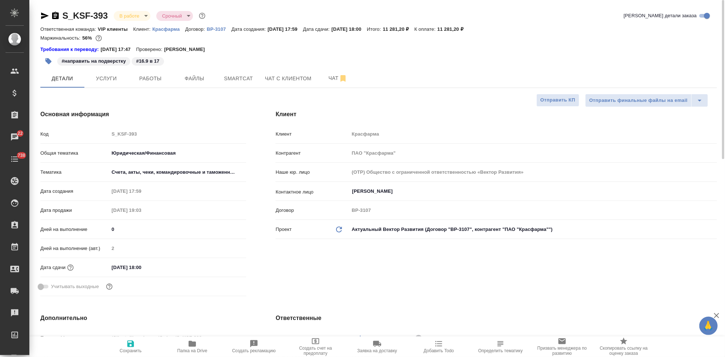
type textarea "x"
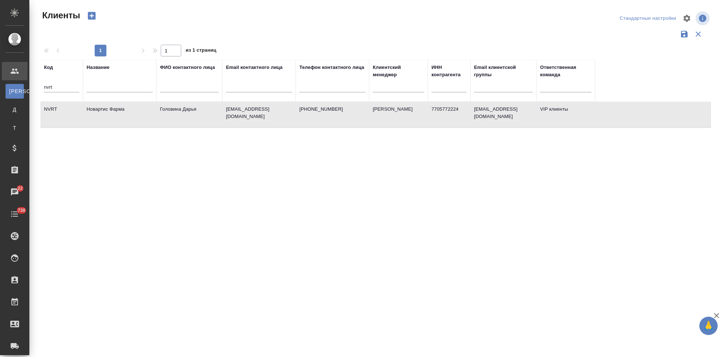
select select "RU"
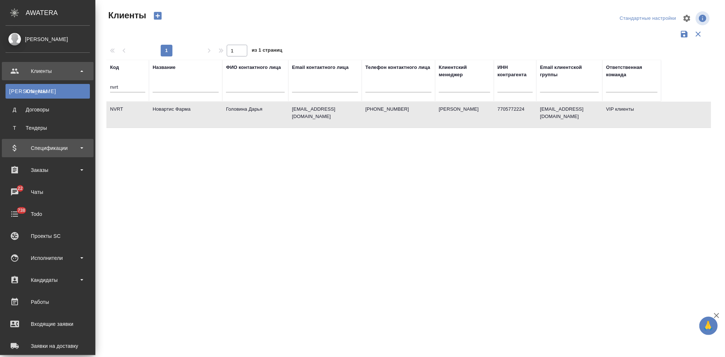
click at [19, 149] on div "Спецификации" at bounding box center [48, 148] width 84 height 11
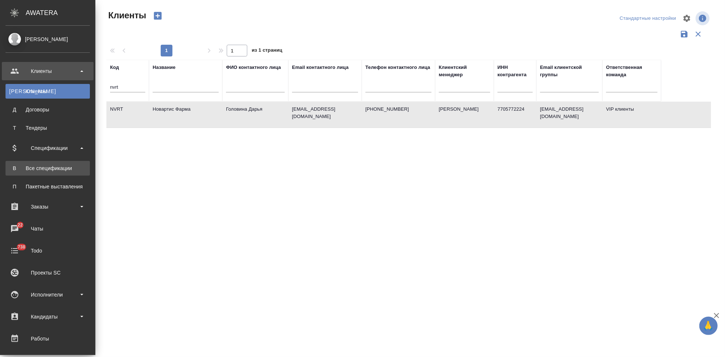
click at [25, 169] on div "Все спецификации" at bounding box center [47, 168] width 77 height 7
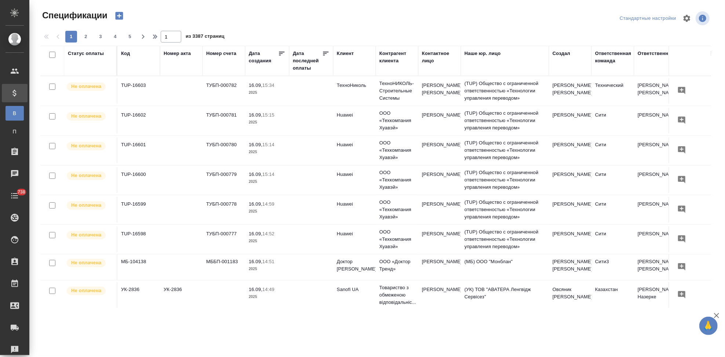
click at [119, 10] on button "button" at bounding box center [119, 16] width 18 height 12
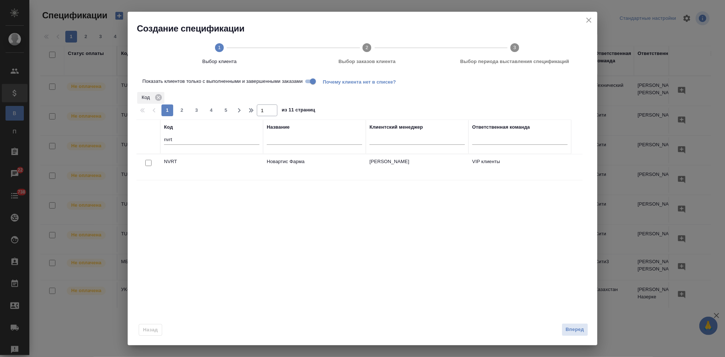
click at [147, 162] on input "checkbox" at bounding box center [148, 163] width 6 height 6
checkbox input "true"
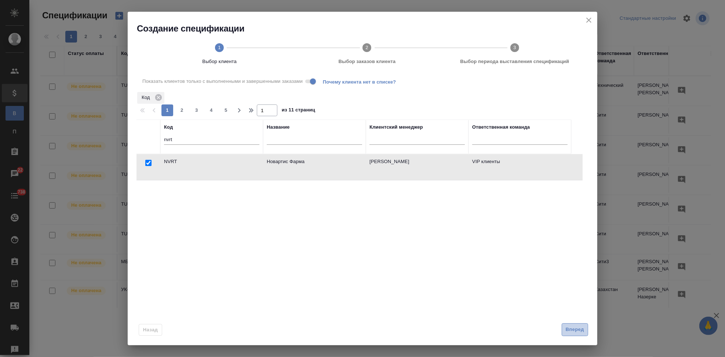
click at [579, 331] on span "Вперед" at bounding box center [574, 330] width 18 height 8
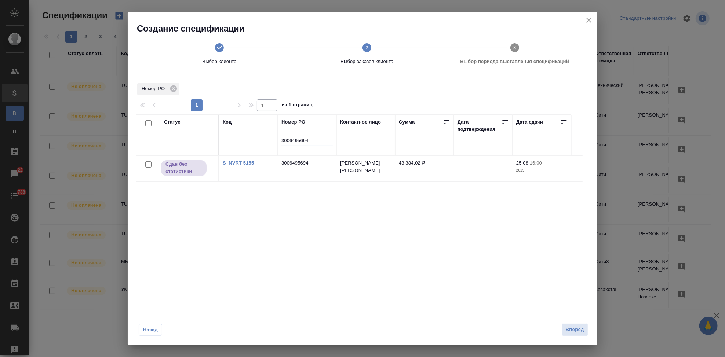
drag, startPoint x: 317, startPoint y: 140, endPoint x: 244, endPoint y: 137, distance: 73.8
click at [246, 137] on tr "Статус Код Номер PO 3006495694 Контактное лицо Сумма Дата подтверждения Дата сд…" at bounding box center [353, 134] width 435 height 41
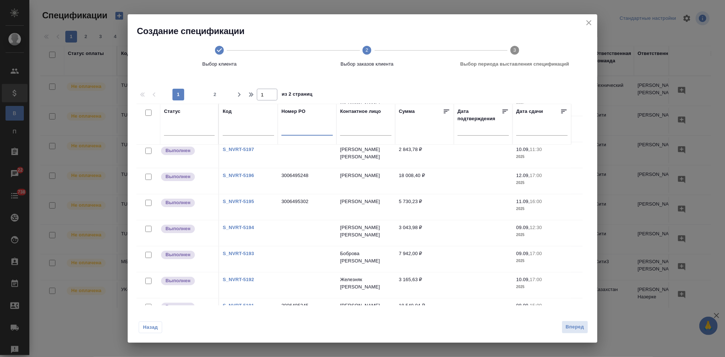
scroll to position [81, 0]
click at [214, 95] on span "2" at bounding box center [215, 94] width 12 height 7
type input "2"
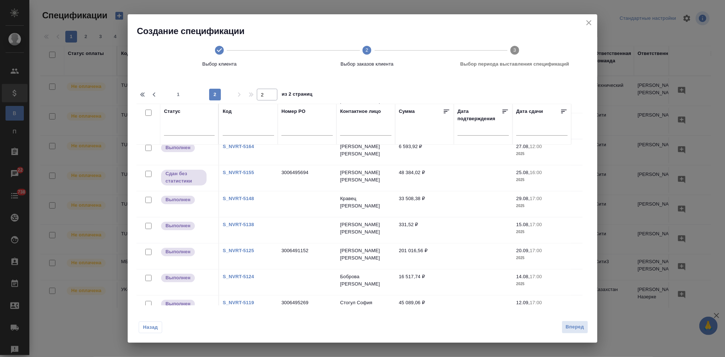
scroll to position [126, 0]
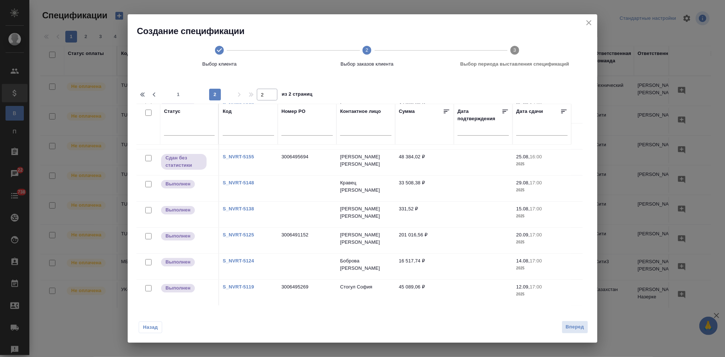
click at [312, 289] on td "3006495269" at bounding box center [307, 293] width 59 height 26
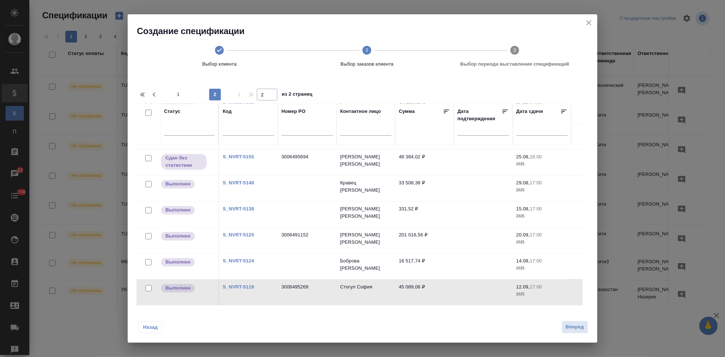
drag, startPoint x: 149, startPoint y: 289, endPoint x: 544, endPoint y: 325, distance: 396.3
click at [149, 289] on input "checkbox" at bounding box center [148, 288] width 6 height 6
checkbox input "true"
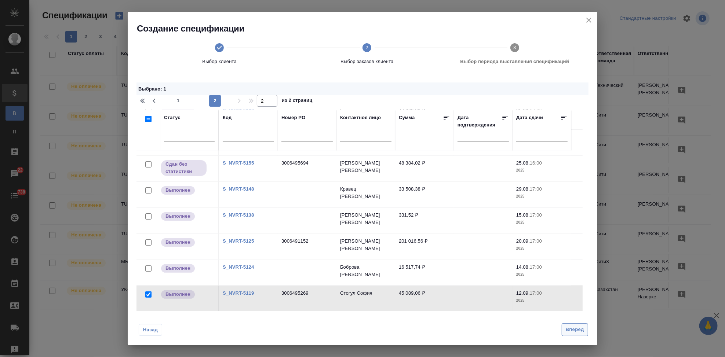
click at [570, 330] on span "Вперед" at bounding box center [574, 330] width 18 height 8
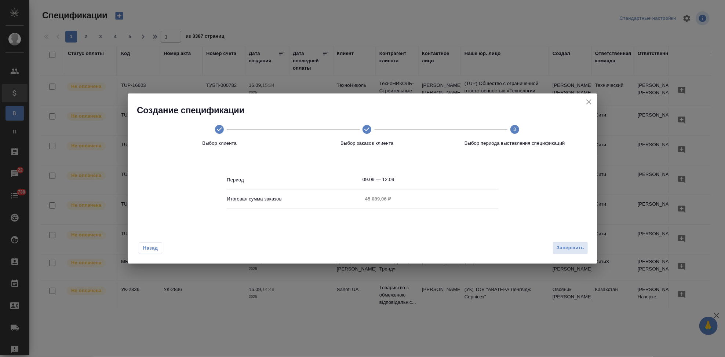
click at [406, 180] on input "09.09 — 12.09" at bounding box center [430, 180] width 136 height 10
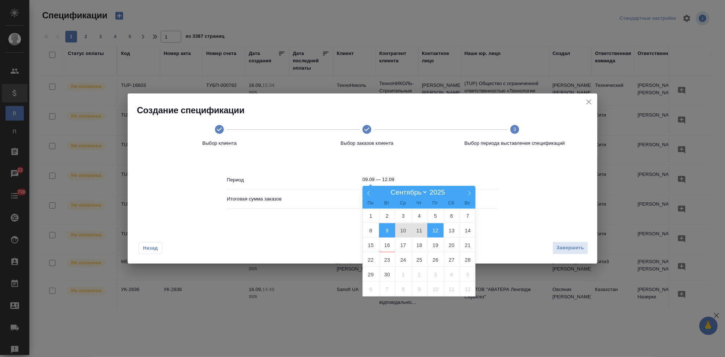
click at [432, 229] on span "12" at bounding box center [435, 230] width 16 height 14
type input "12.09"
click at [432, 229] on span "12" at bounding box center [435, 230] width 16 height 14
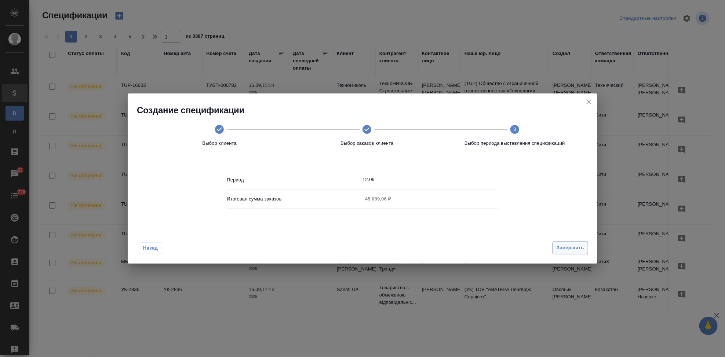
click at [575, 248] on span "Завершить" at bounding box center [570, 248] width 28 height 8
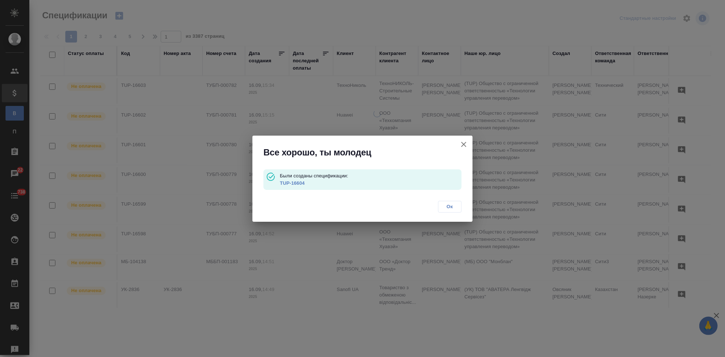
click at [292, 183] on link "TUP-16604" at bounding box center [292, 183] width 25 height 6
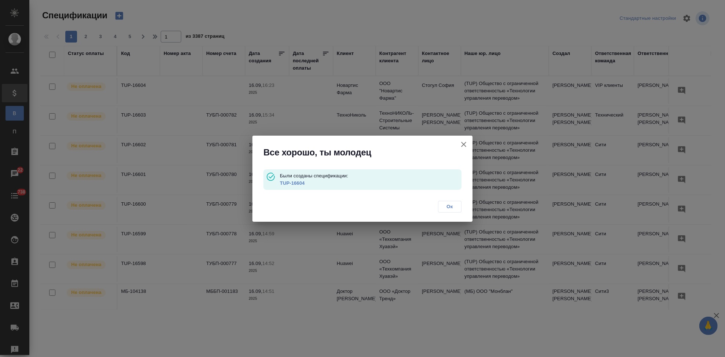
click at [447, 206] on span "Ок" at bounding box center [449, 206] width 15 height 7
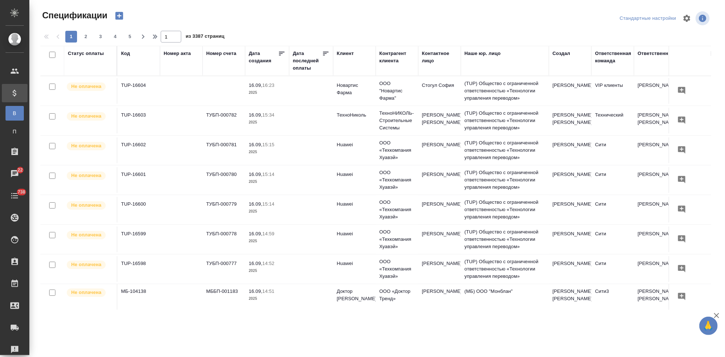
click at [121, 17] on icon "button" at bounding box center [119, 16] width 8 height 8
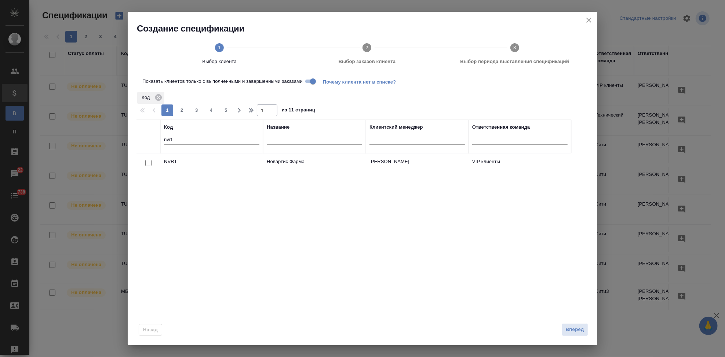
click at [149, 161] on input "checkbox" at bounding box center [148, 163] width 6 height 6
checkbox input "true"
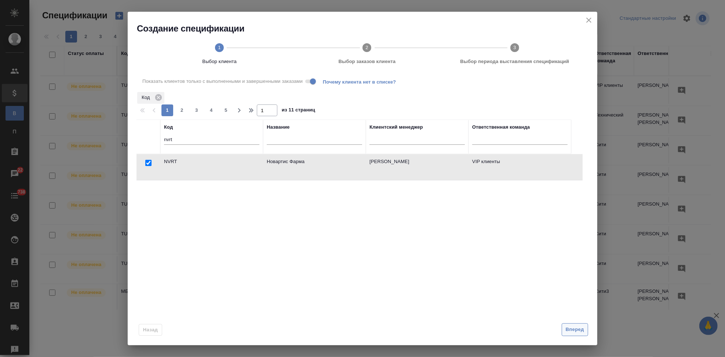
click at [572, 332] on span "Вперед" at bounding box center [574, 330] width 18 height 8
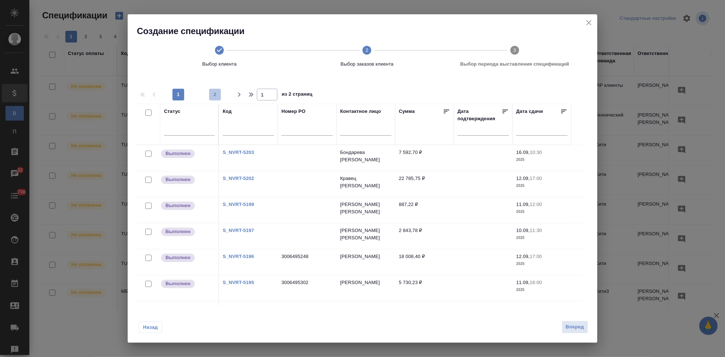
click at [214, 95] on span "2" at bounding box center [215, 94] width 12 height 7
type input "2"
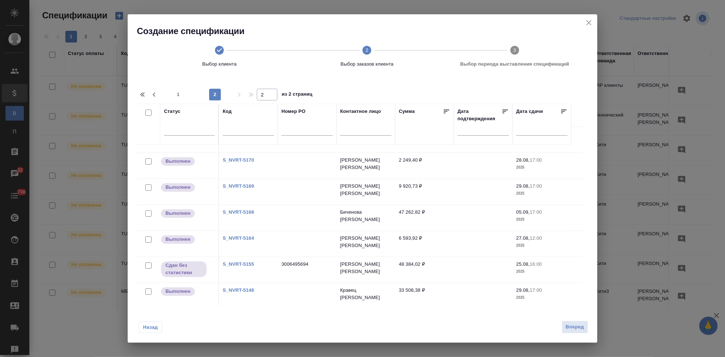
scroll to position [0, 0]
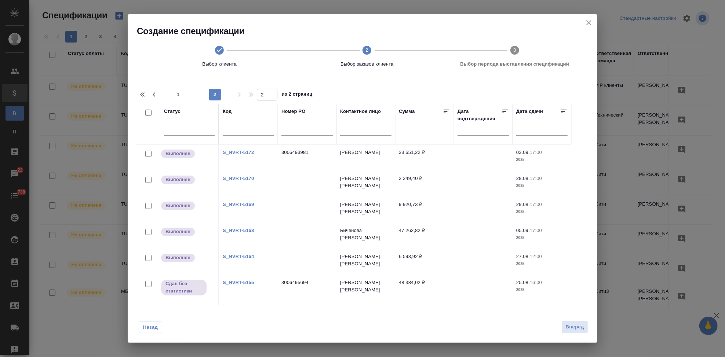
click at [147, 155] on input "checkbox" at bounding box center [148, 154] width 6 height 6
checkbox input "true"
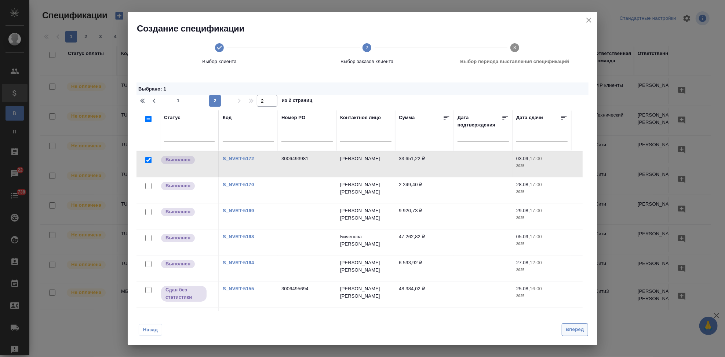
click at [575, 329] on span "Вперед" at bounding box center [574, 330] width 18 height 8
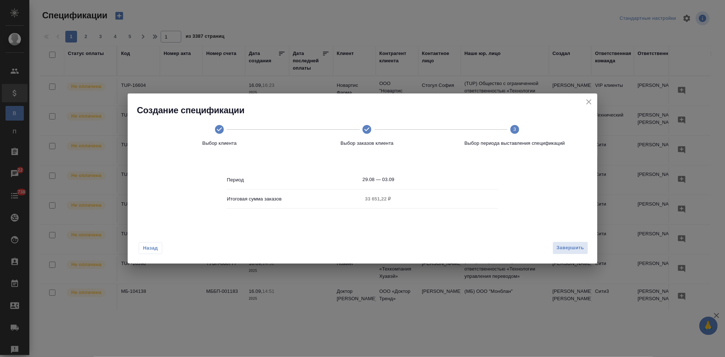
click at [409, 182] on input "29.08 — 03.09" at bounding box center [430, 180] width 136 height 10
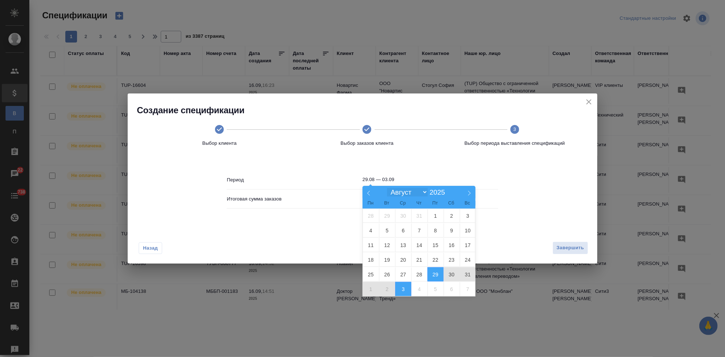
click at [418, 193] on select "Январь Февраль Март Апрель Май Июнь Июль Август Сентябрь Октябрь Ноябрь Декабрь" at bounding box center [407, 192] width 40 height 8
select select "8"
click at [387, 188] on select "Январь Февраль Март Апрель Май Июнь Июль Август Сентябрь Октябрь Ноябрь Декабрь" at bounding box center [407, 192] width 40 height 8
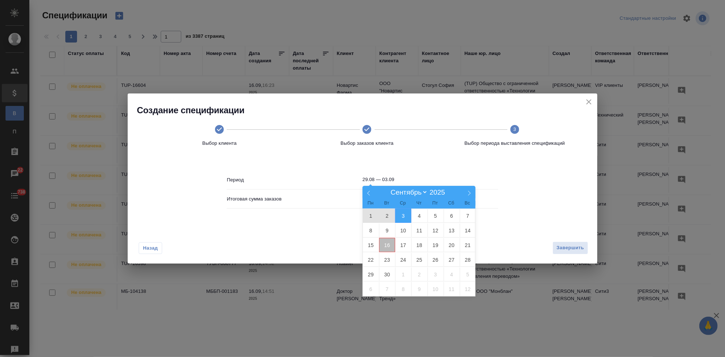
click at [387, 248] on span "16" at bounding box center [387, 245] width 16 height 14
type input "16.09"
click at [387, 245] on span "16" at bounding box center [387, 245] width 16 height 14
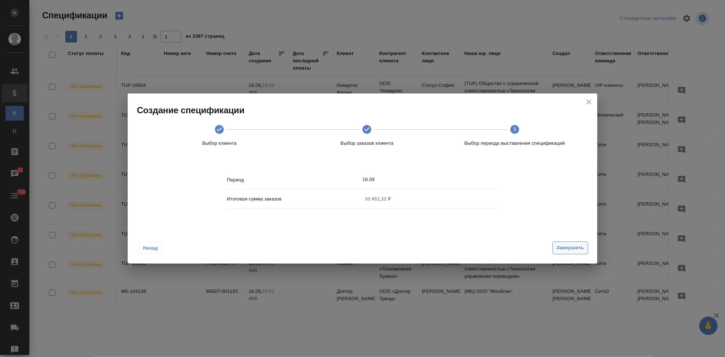
click at [565, 246] on span "Завершить" at bounding box center [570, 248] width 28 height 8
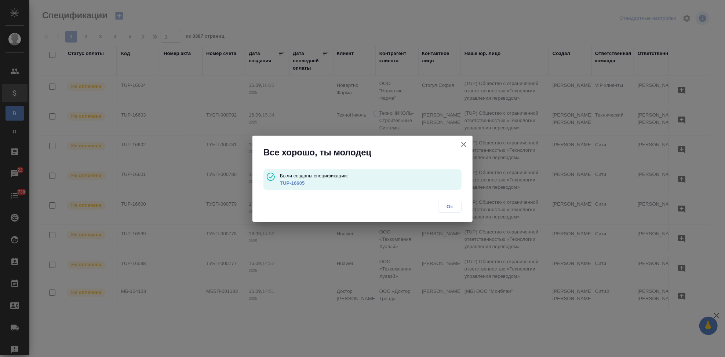
click at [297, 182] on link "TUP-16605" at bounding box center [292, 183] width 25 height 6
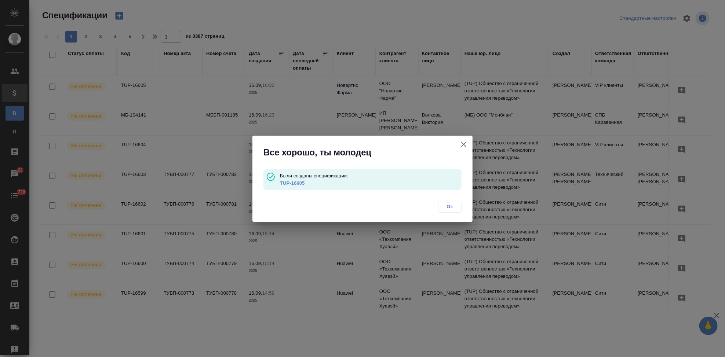
click at [451, 207] on span "Ок" at bounding box center [449, 206] width 15 height 7
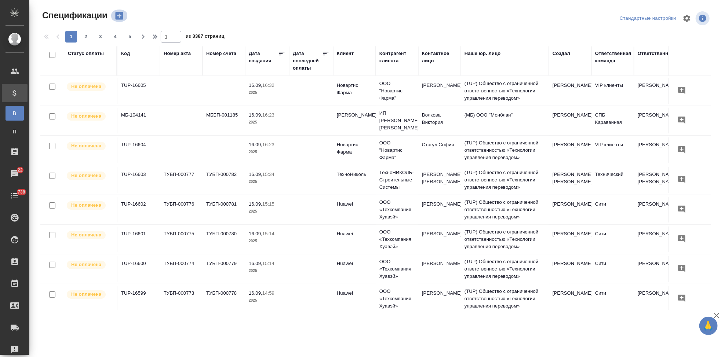
click at [117, 14] on icon "button" at bounding box center [119, 16] width 8 height 8
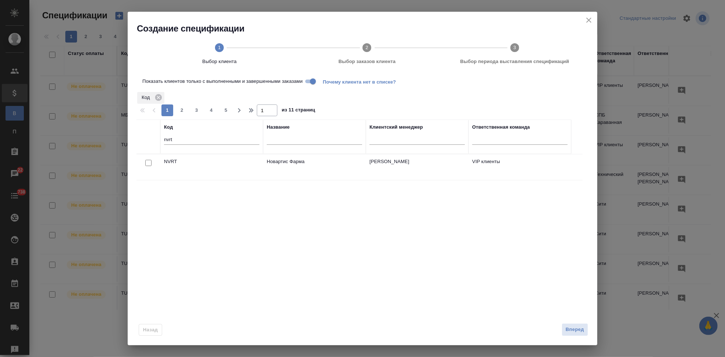
click at [147, 164] on input "checkbox" at bounding box center [148, 163] width 6 height 6
checkbox input "true"
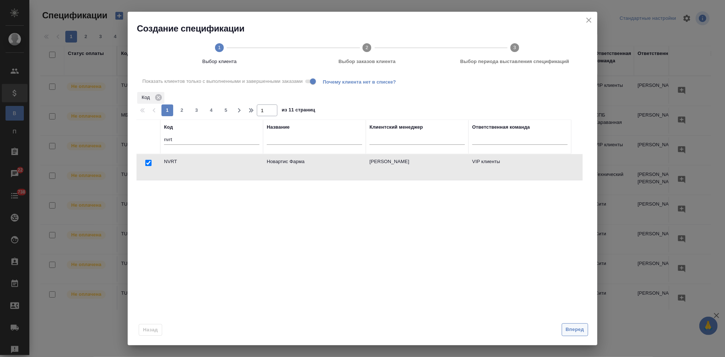
click at [578, 326] on span "Вперед" at bounding box center [574, 330] width 18 height 8
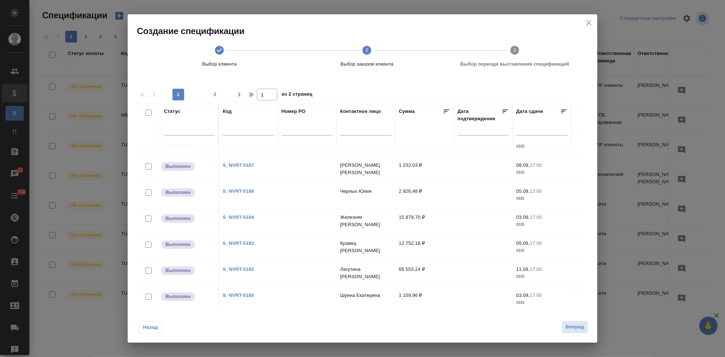
scroll to position [490, 0]
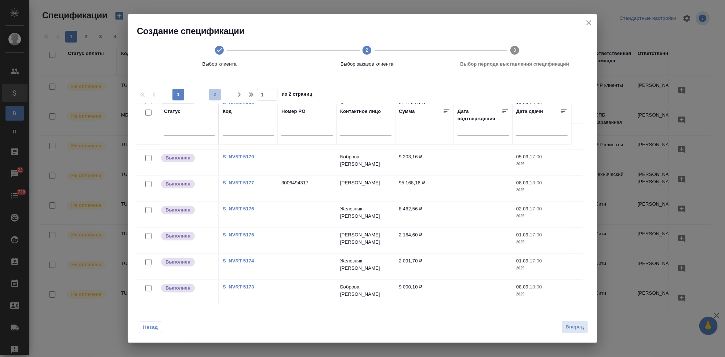
click at [217, 96] on span "2" at bounding box center [215, 94] width 12 height 7
click at [245, 156] on link "S_NVRT-5164" at bounding box center [238, 157] width 31 height 6
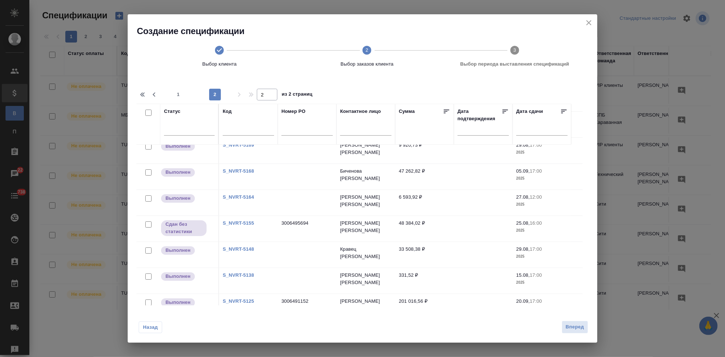
scroll to position [0, 0]
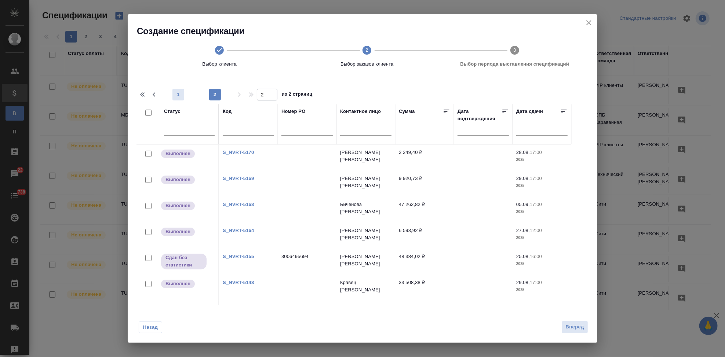
click at [176, 92] on span "1" at bounding box center [178, 94] width 12 height 7
type input "1"
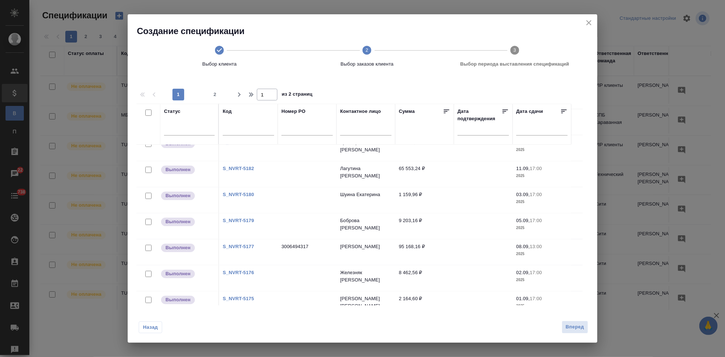
scroll to position [409, 0]
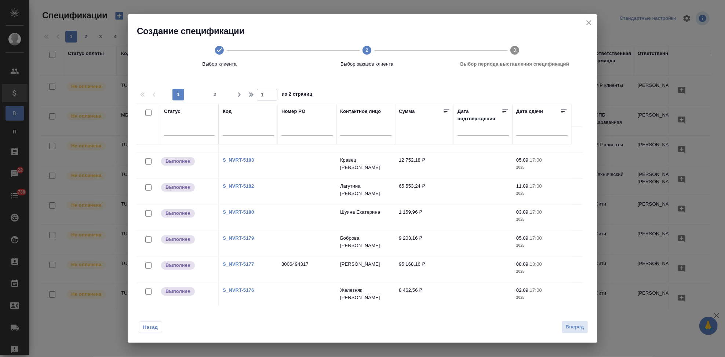
click at [246, 186] on link "S_NVRT-5182" at bounding box center [238, 186] width 31 height 6
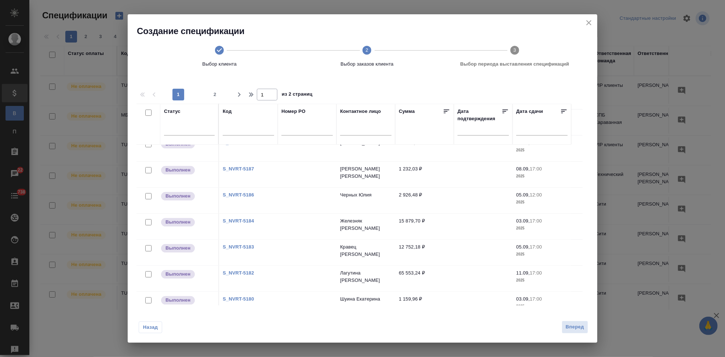
scroll to position [286, 0]
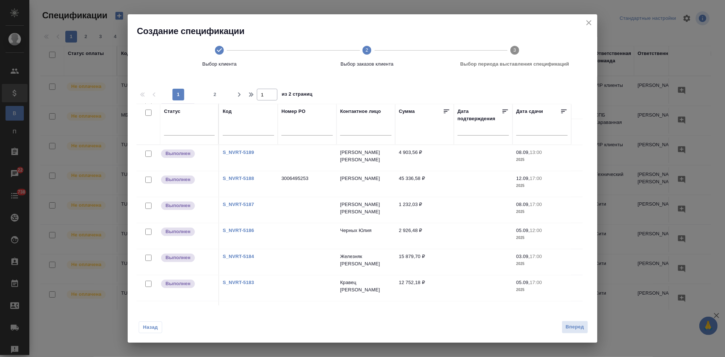
click at [246, 152] on link "S_NVRT-5189" at bounding box center [238, 153] width 31 height 6
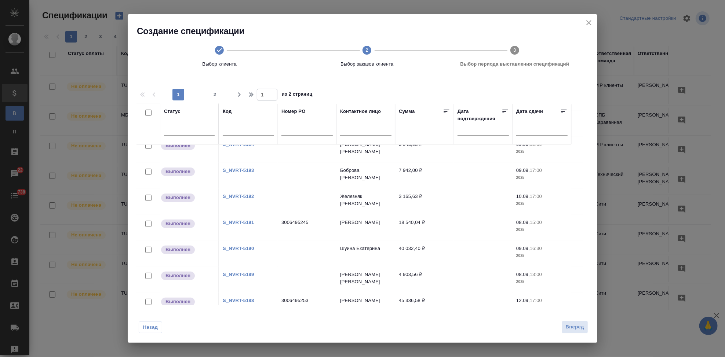
scroll to position [83, 0]
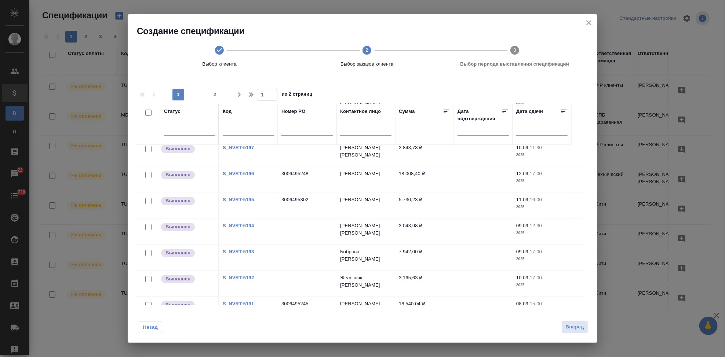
click at [247, 224] on link "S_NVRT-5194" at bounding box center [238, 226] width 31 height 6
click at [246, 147] on link "S_NVRT-5197" at bounding box center [238, 148] width 31 height 6
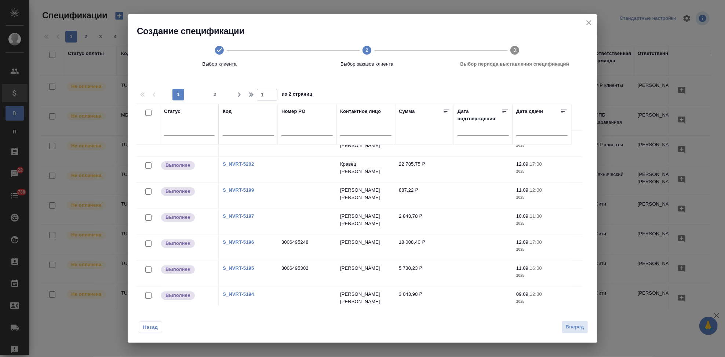
scroll to position [1, 0]
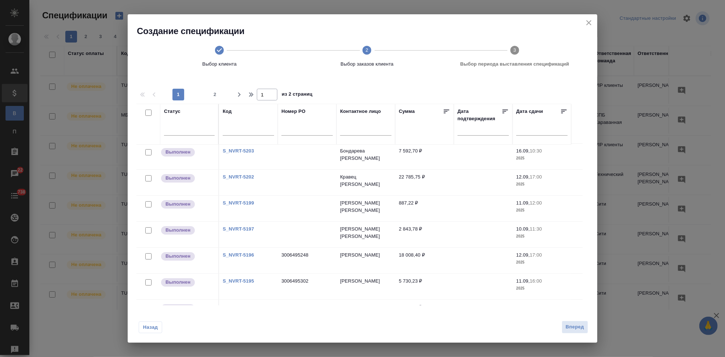
click at [248, 202] on link "S_NVRT-5199" at bounding box center [238, 203] width 31 height 6
click at [311, 131] on input "text" at bounding box center [306, 130] width 51 height 9
paste input "3006495811"
type input "3006495811"
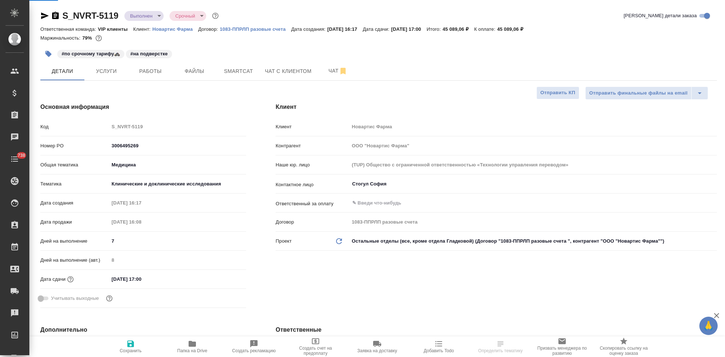
select select "RU"
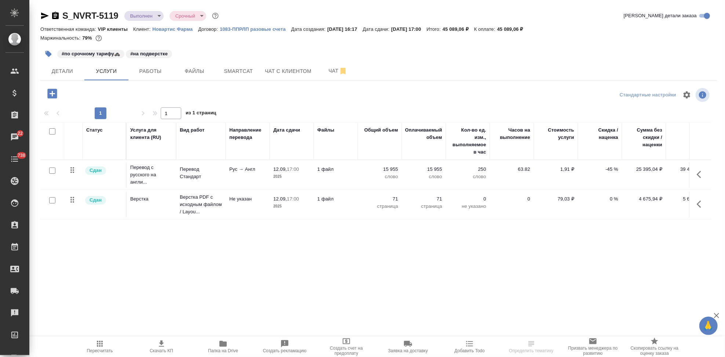
click at [167, 350] on span "Скачать КП" at bounding box center [161, 350] width 23 height 5
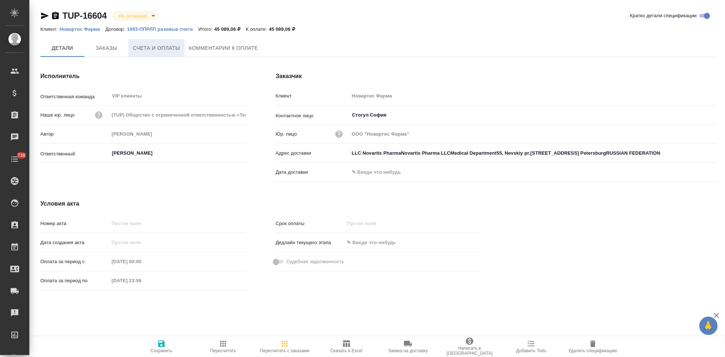
click at [162, 46] on span "Счета и оплаты" at bounding box center [156, 48] width 47 height 9
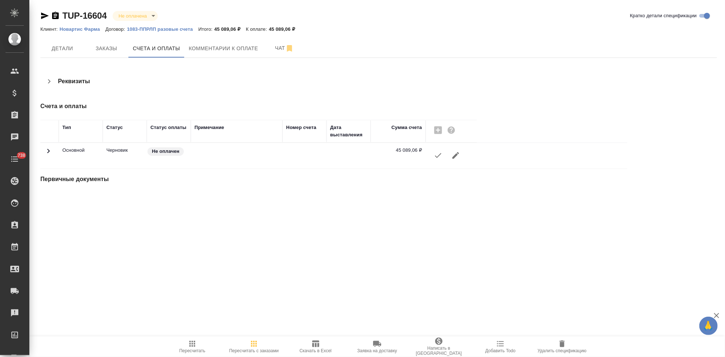
click at [436, 154] on icon "button" at bounding box center [437, 155] width 9 height 9
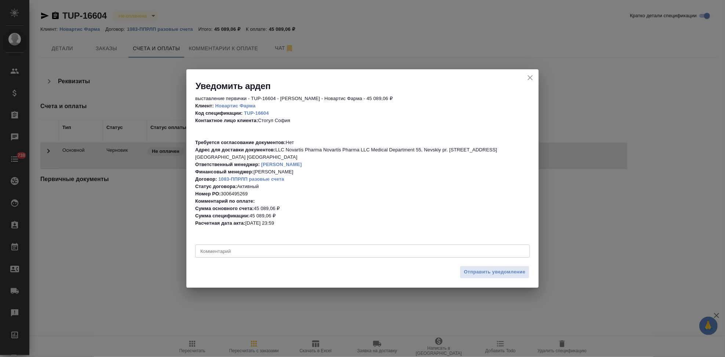
click at [285, 256] on div "x Комментарий" at bounding box center [362, 251] width 334 height 13
type textarea "D"
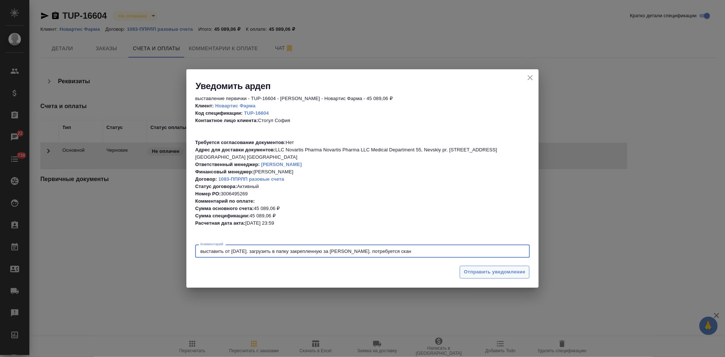
type textarea "выставить от [DATE]. загрузить в папку закрепленную за [PERSON_NAME]. потребует…"
click at [489, 271] on span "Отправить уведомление" at bounding box center [495, 272] width 62 height 8
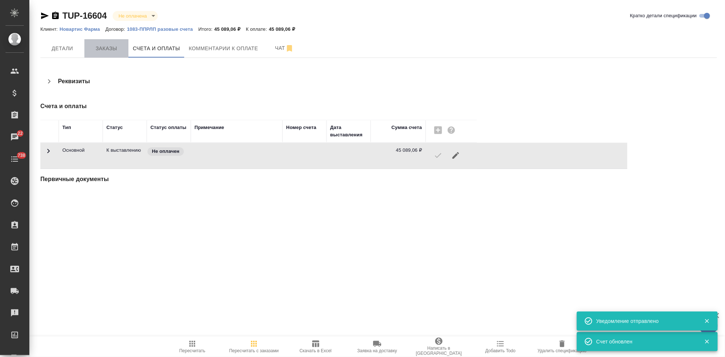
click at [114, 52] on span "Заказы" at bounding box center [106, 48] width 35 height 9
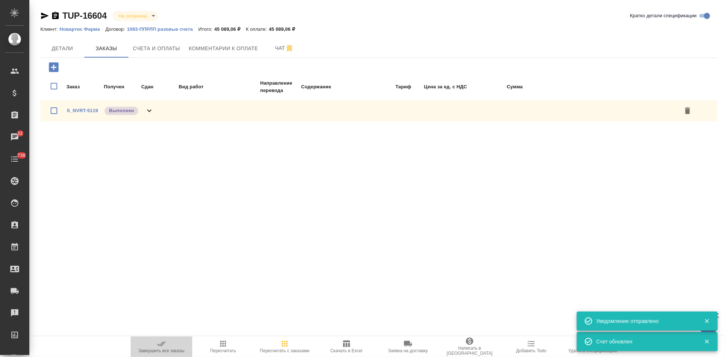
click at [159, 345] on icon "button" at bounding box center [161, 344] width 9 height 9
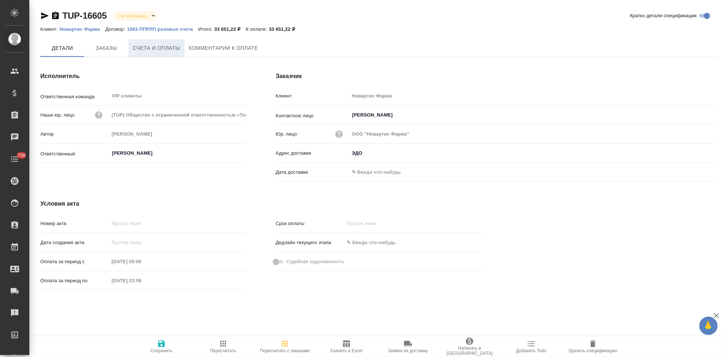
click at [168, 47] on span "Счета и оплаты" at bounding box center [156, 48] width 47 height 9
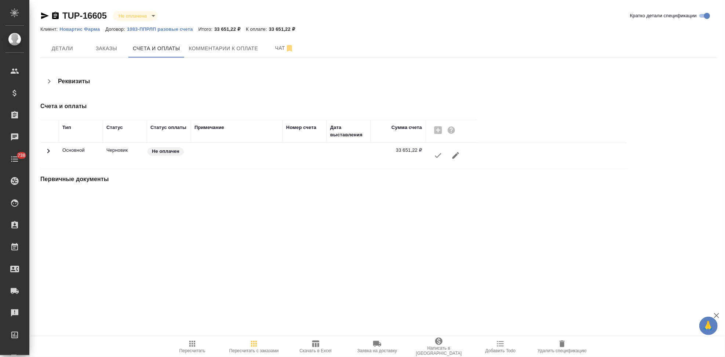
click at [440, 156] on icon "button" at bounding box center [437, 155] width 9 height 9
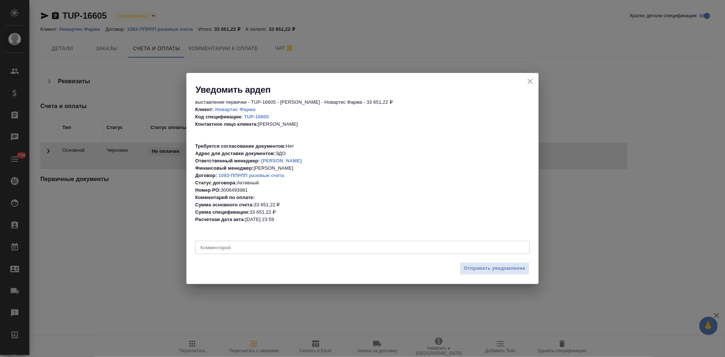
click at [298, 245] on textarea at bounding box center [362, 248] width 324 height 6
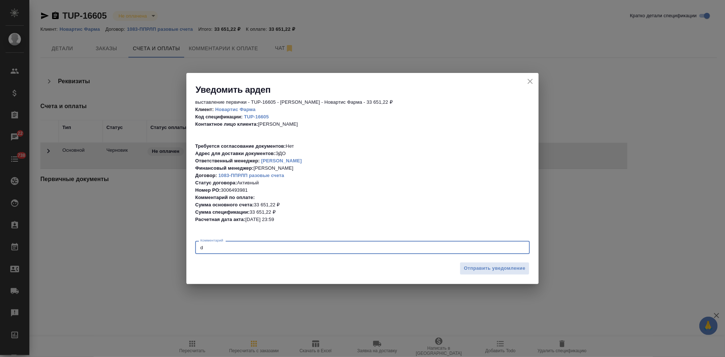
type textarea "d"
type textarea "в папку Ольги Павловой"
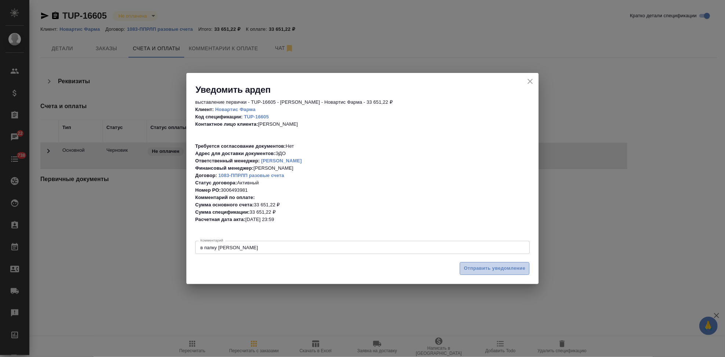
click at [484, 266] on span "Отправить уведомление" at bounding box center [495, 268] width 62 height 8
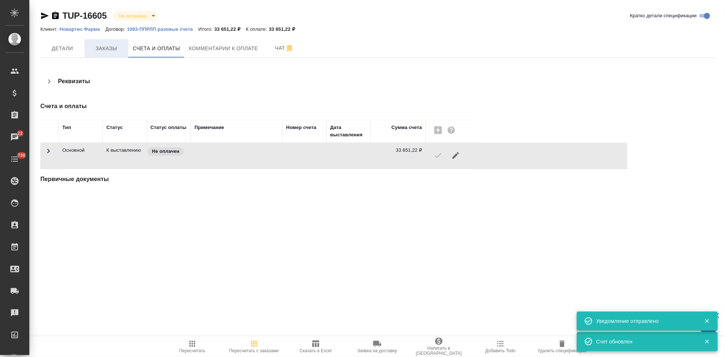
click at [106, 51] on span "Заказы" at bounding box center [106, 48] width 35 height 9
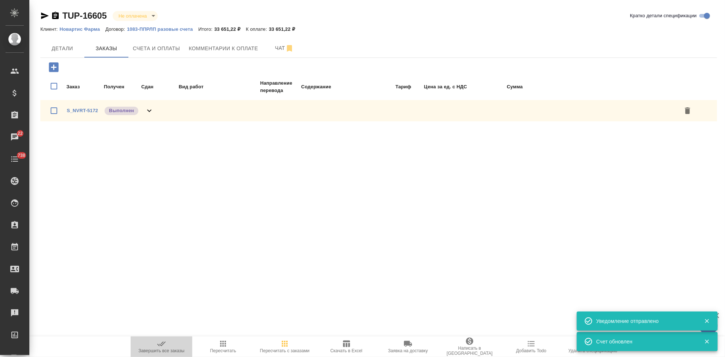
click at [165, 344] on icon "button" at bounding box center [161, 344] width 9 height 9
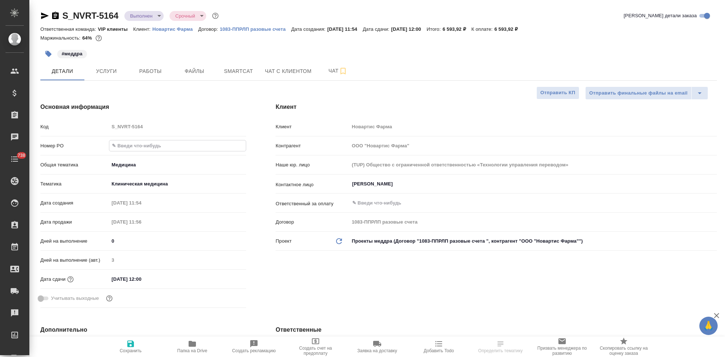
select select "RU"
type input "3006495811"
click at [131, 345] on icon "button" at bounding box center [130, 344] width 9 height 9
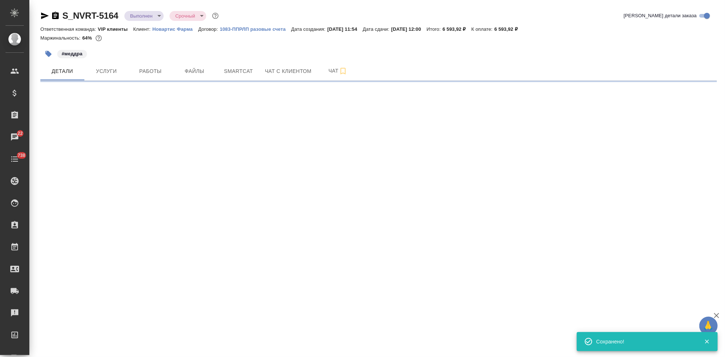
select select "RU"
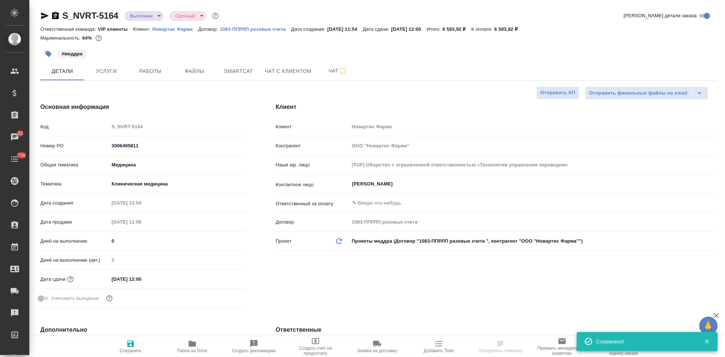
type textarea "x"
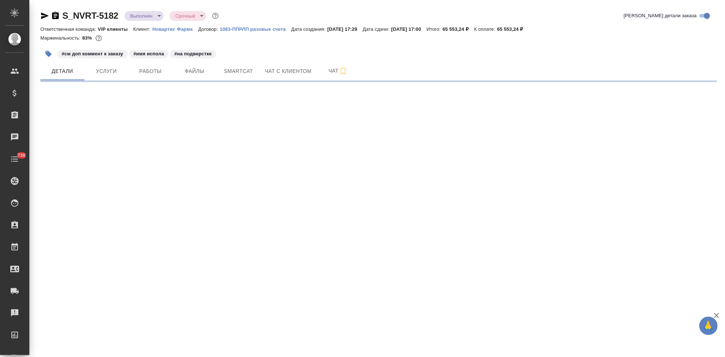
select select "RU"
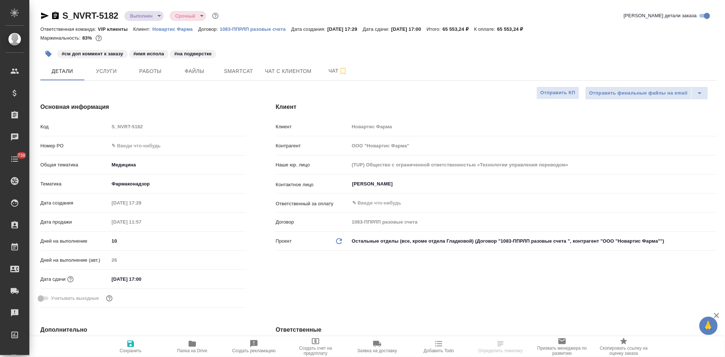
type textarea "x"
click at [154, 150] on input "text" at bounding box center [177, 145] width 137 height 11
paste input "3006495811"
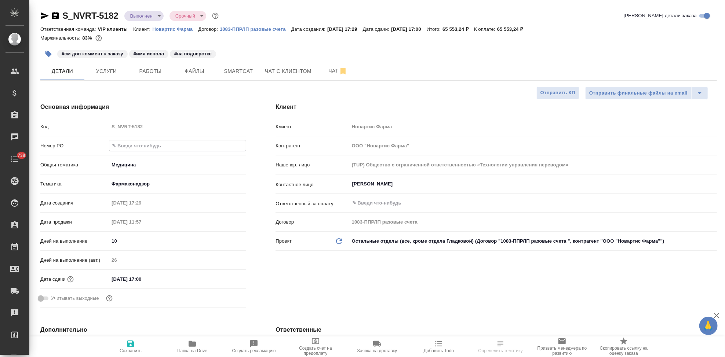
type input "3006495811"
type textarea "x"
type input "3006495811"
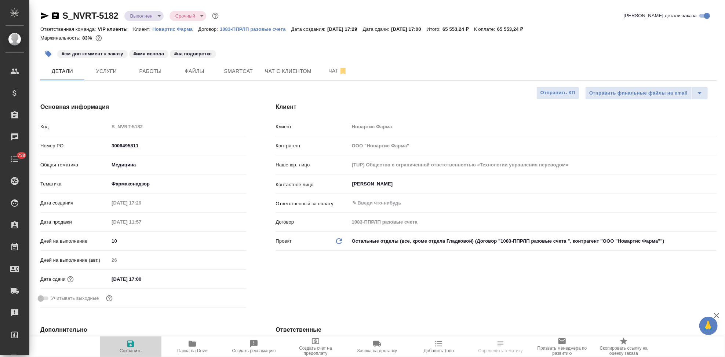
click at [130, 345] on icon "button" at bounding box center [130, 344] width 9 height 9
type textarea "x"
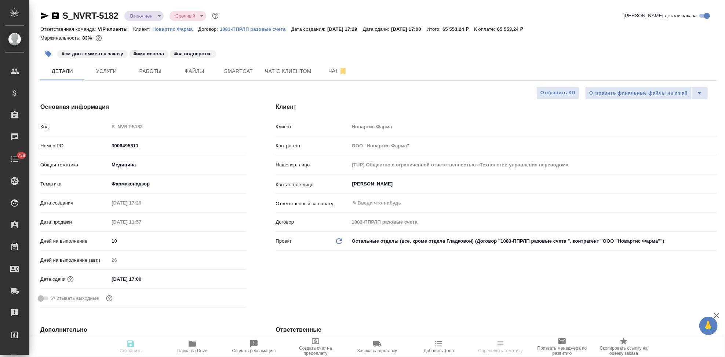
type textarea "x"
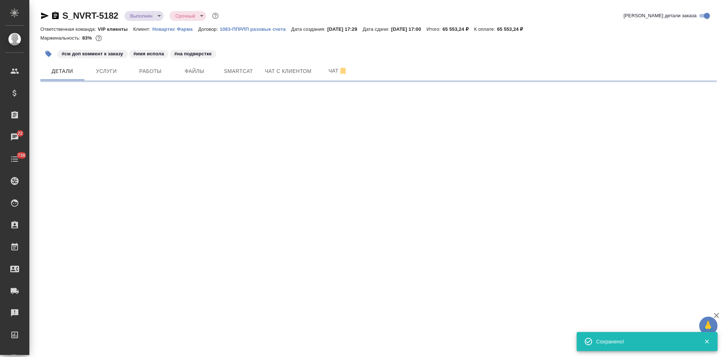
select select "RU"
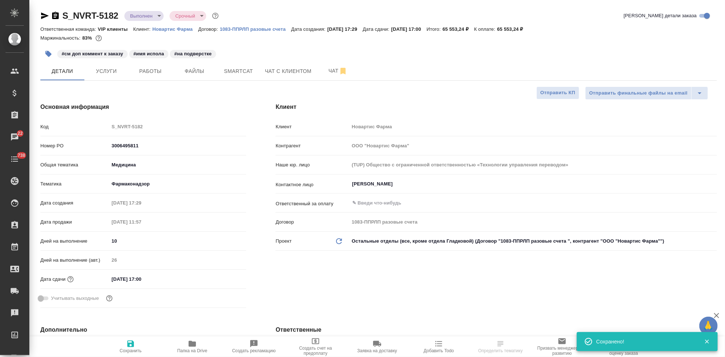
type textarea "x"
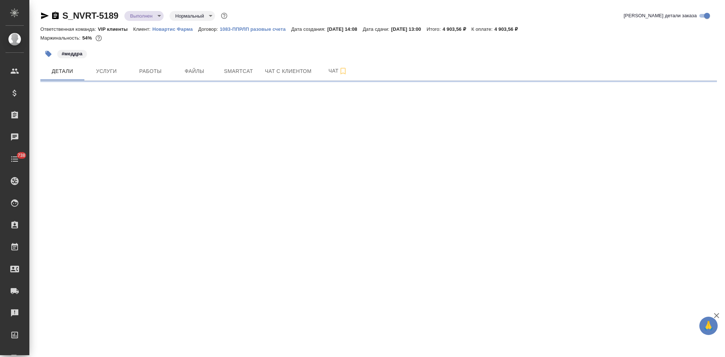
select select "RU"
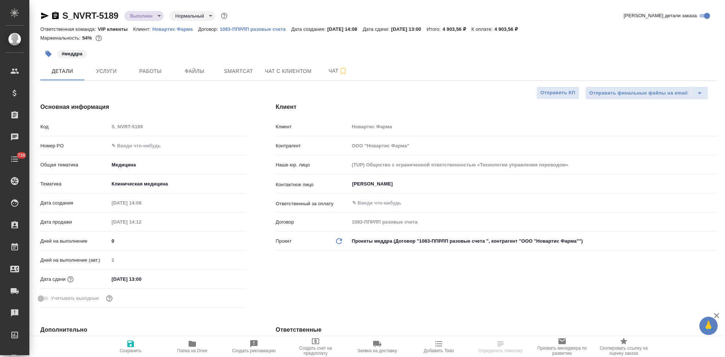
click at [138, 146] on input "text" at bounding box center [177, 145] width 137 height 11
type textarea "x"
paste input "3006495811"
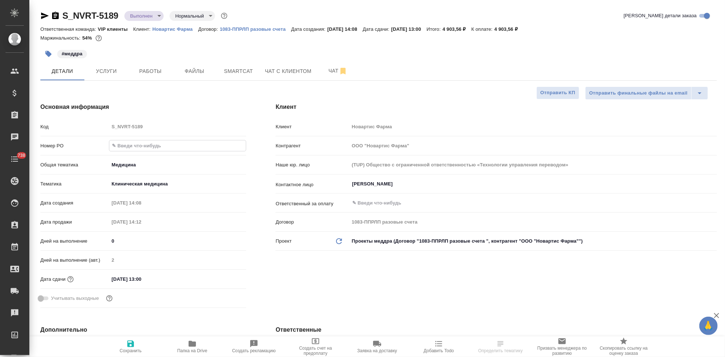
type input "3006495811"
type textarea "x"
type input "3006495811"
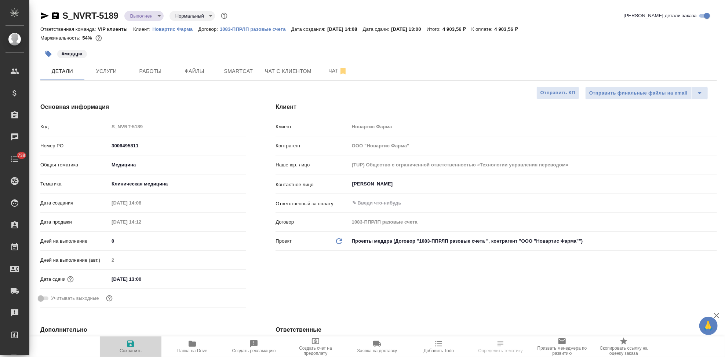
click at [136, 346] on span "Сохранить" at bounding box center [130, 347] width 53 height 14
type textarea "x"
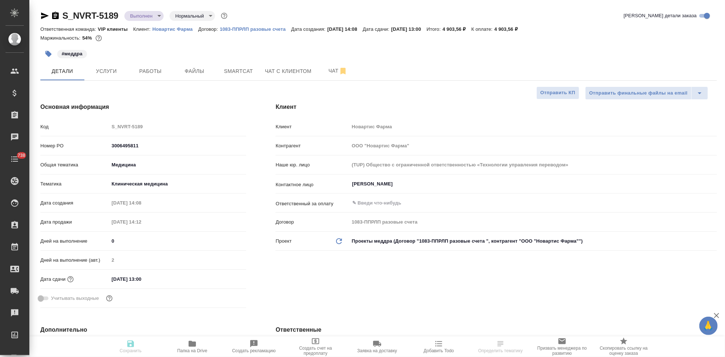
type textarea "x"
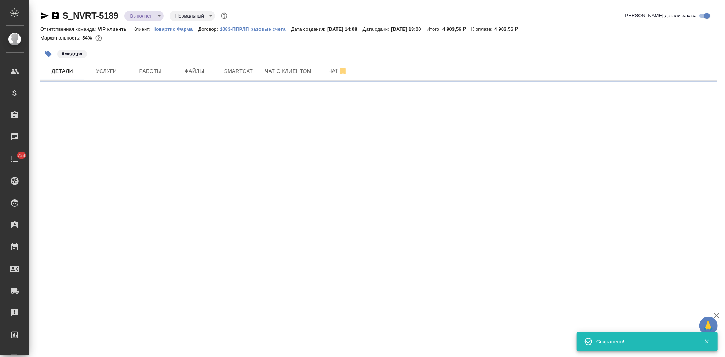
select select "RU"
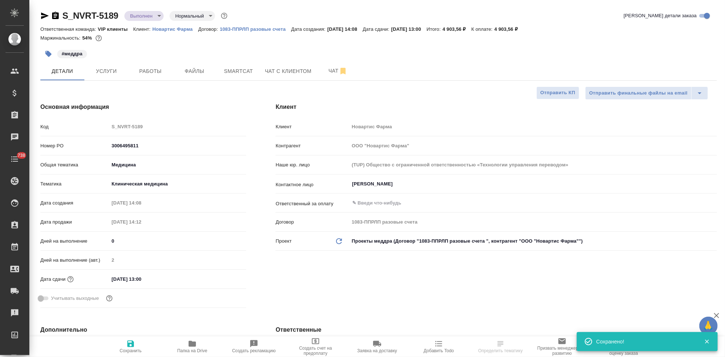
type textarea "x"
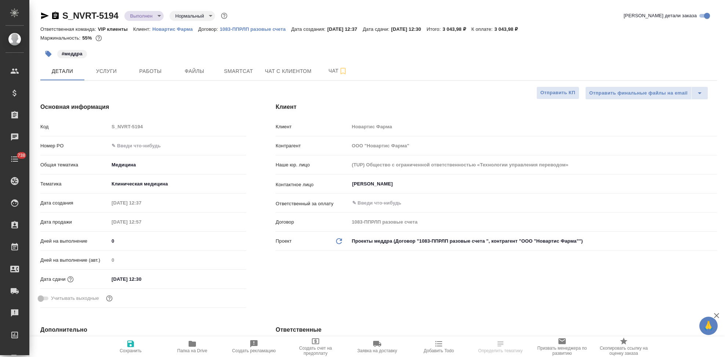
select select "RU"
click at [147, 142] on input "text" at bounding box center [177, 145] width 137 height 11
paste input "3006495811"
type input "3006495811"
click at [128, 342] on icon "button" at bounding box center [130, 344] width 9 height 9
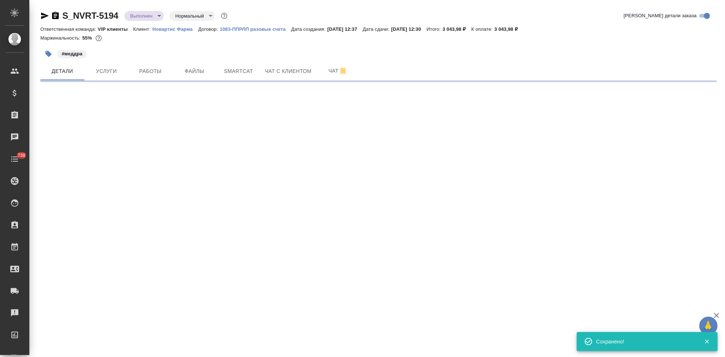
select select "RU"
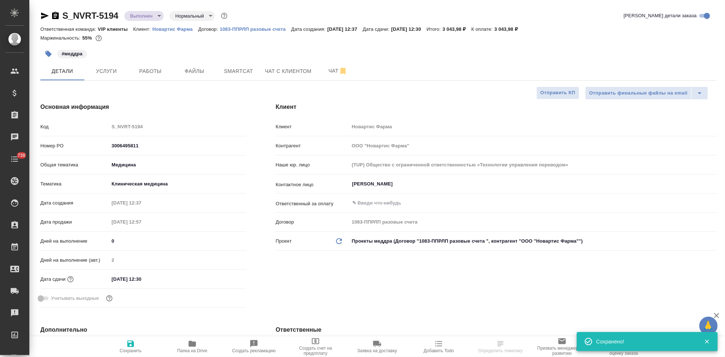
type textarea "x"
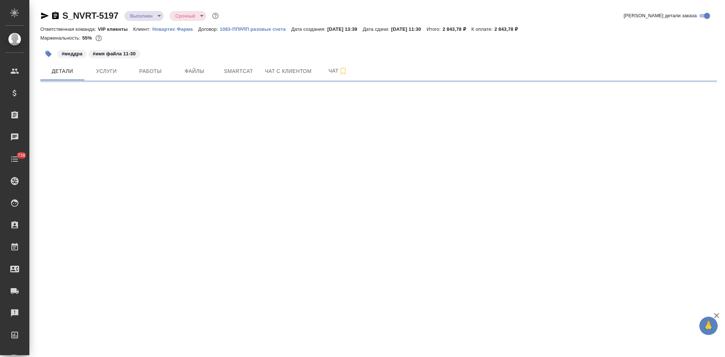
select select "RU"
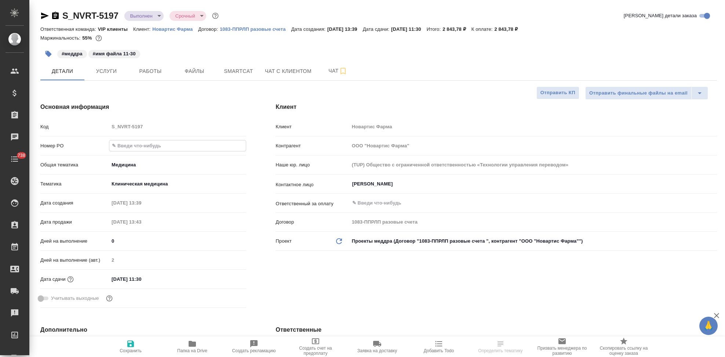
click at [137, 146] on input "text" at bounding box center [177, 145] width 136 height 11
type textarea "x"
type input "3006495811"
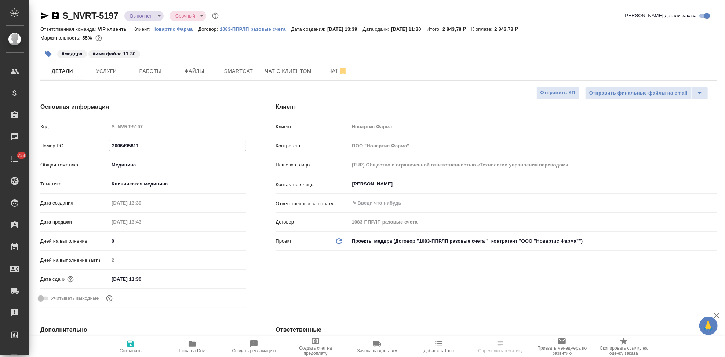
type textarea "x"
type input "3006495811"
click at [127, 344] on icon "button" at bounding box center [130, 344] width 9 height 9
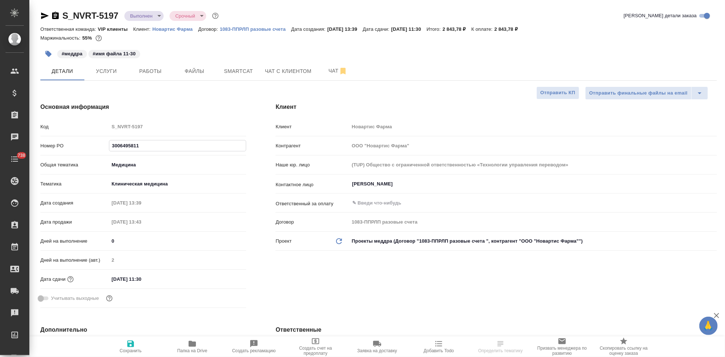
type textarea "x"
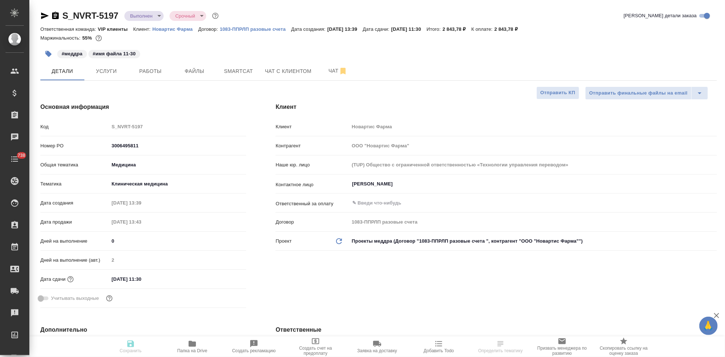
type textarea "x"
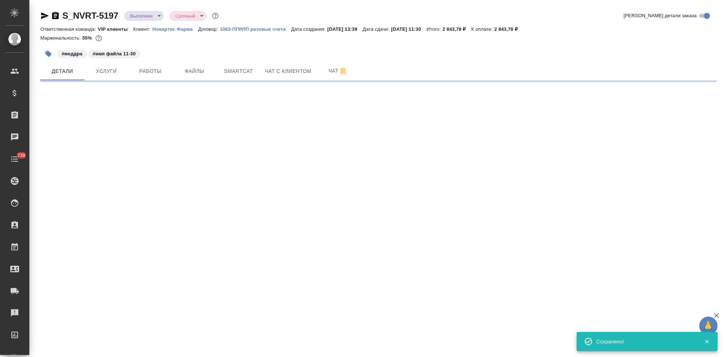
select select "RU"
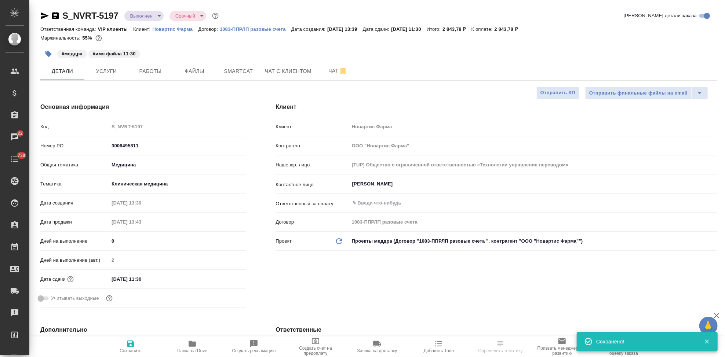
type textarea "x"
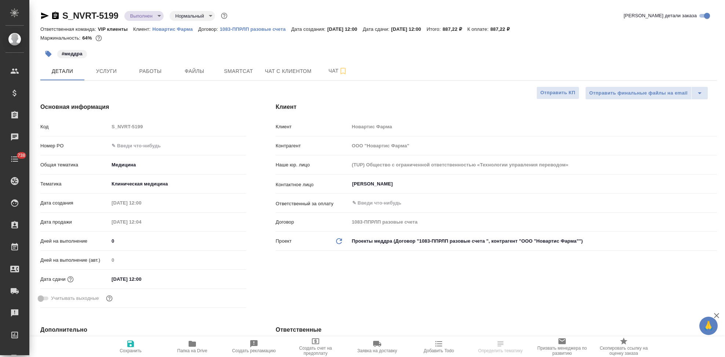
select select "RU"
type textarea "x"
click at [129, 146] on input "text" at bounding box center [177, 145] width 137 height 11
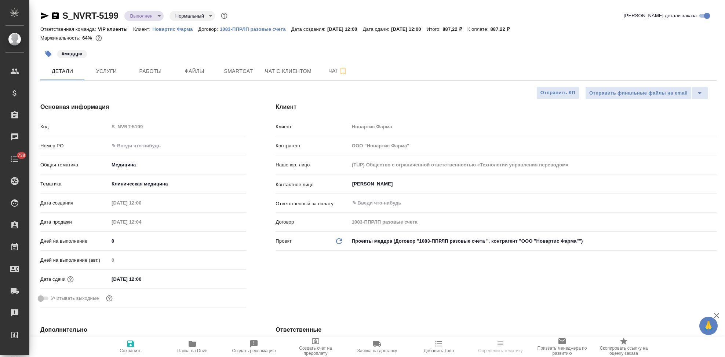
type textarea "x"
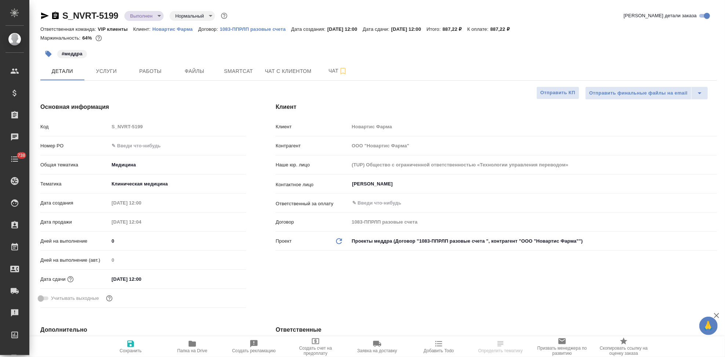
type textarea "x"
paste input "3006495811"
type input "3006495811"
type textarea "x"
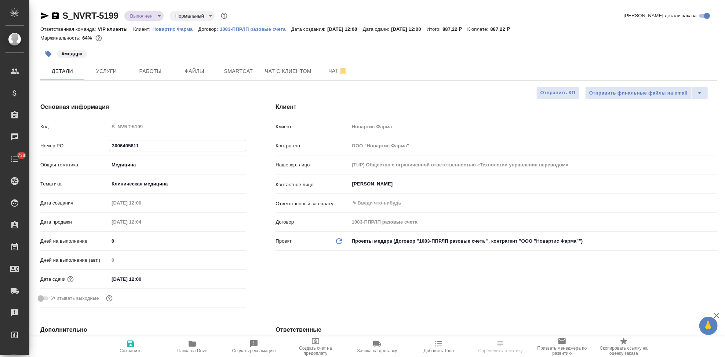
type textarea "x"
type input "3006495811"
click at [129, 349] on span "Сохранить" at bounding box center [131, 350] width 22 height 5
type textarea "x"
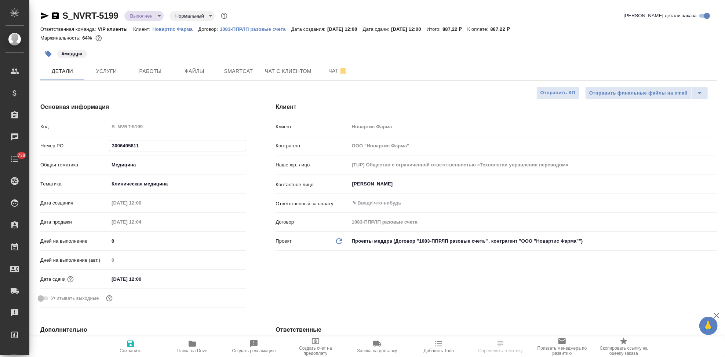
type textarea "x"
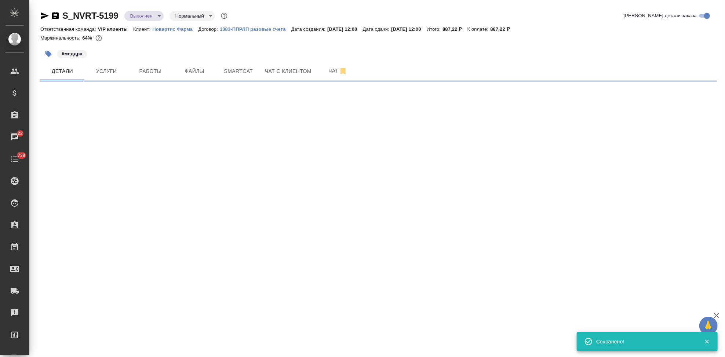
select select "RU"
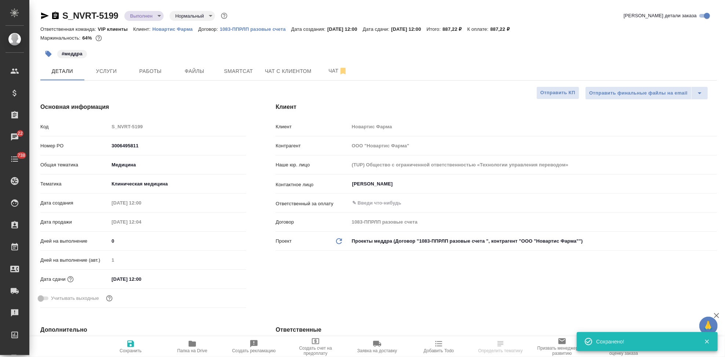
type textarea "x"
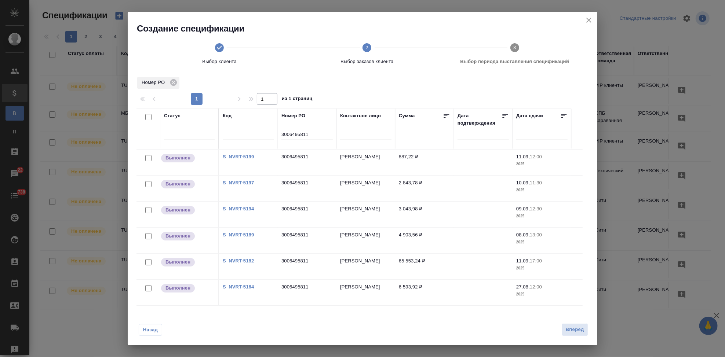
scroll to position [8, 0]
drag, startPoint x: 310, startPoint y: 131, endPoint x: 278, endPoint y: 131, distance: 31.5
click at [278, 131] on th "Номер PO 3006495811" at bounding box center [307, 127] width 59 height 41
click at [149, 285] on input "checkbox" at bounding box center [148, 287] width 6 height 6
checkbox input "true"
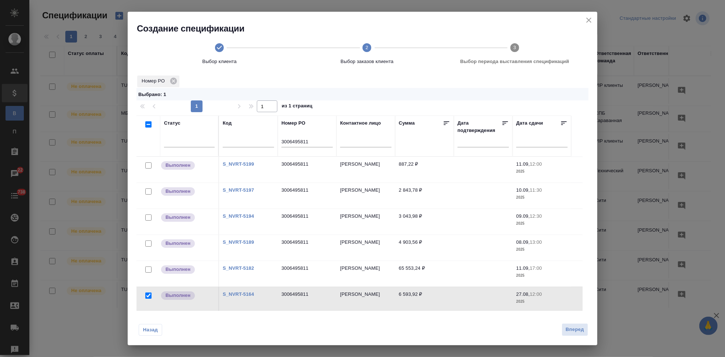
click at [147, 269] on input "checkbox" at bounding box center [148, 270] width 6 height 6
checkbox input "true"
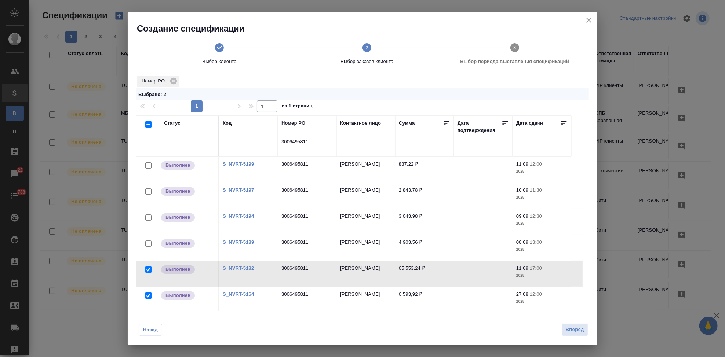
click at [149, 241] on input "checkbox" at bounding box center [148, 244] width 6 height 6
checkbox input "true"
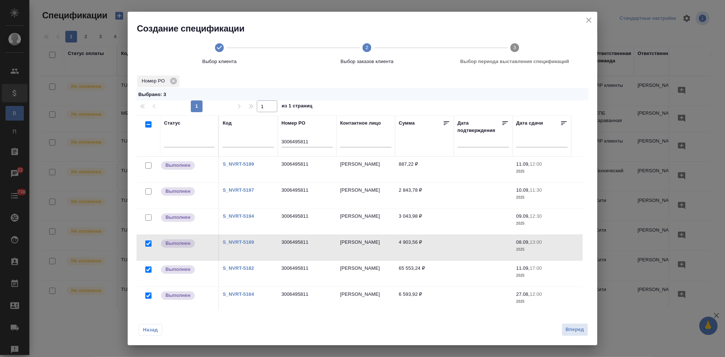
click at [150, 217] on input "checkbox" at bounding box center [148, 218] width 6 height 6
checkbox input "true"
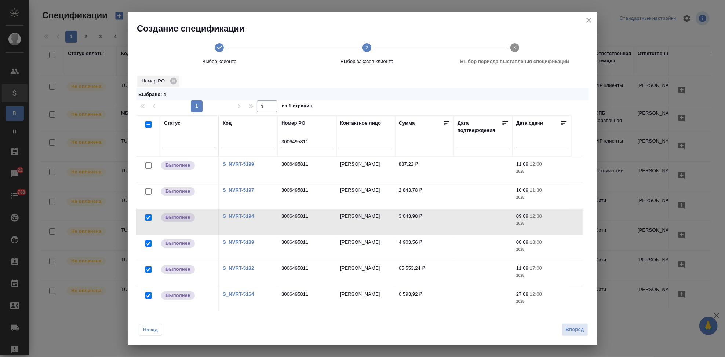
click at [148, 191] on input "checkbox" at bounding box center [148, 191] width 6 height 6
checkbox input "true"
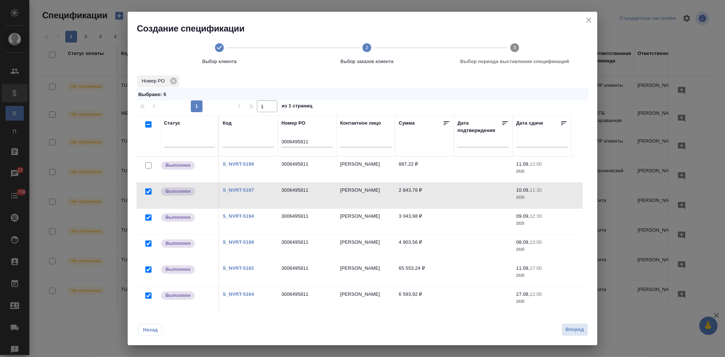
click at [149, 164] on input "checkbox" at bounding box center [148, 165] width 6 height 6
checkbox input "true"
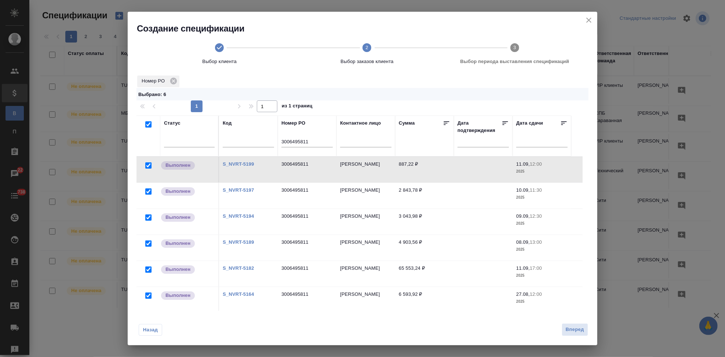
scroll to position [17, 0]
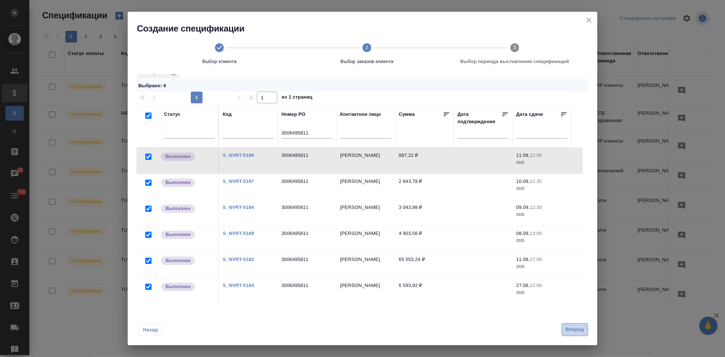
click at [570, 332] on span "Вперед" at bounding box center [574, 330] width 18 height 8
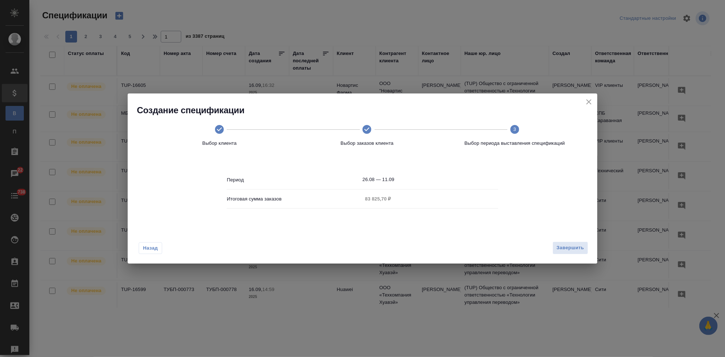
scroll to position [0, 0]
click at [401, 181] on input "26.08 — 11.09" at bounding box center [430, 180] width 136 height 10
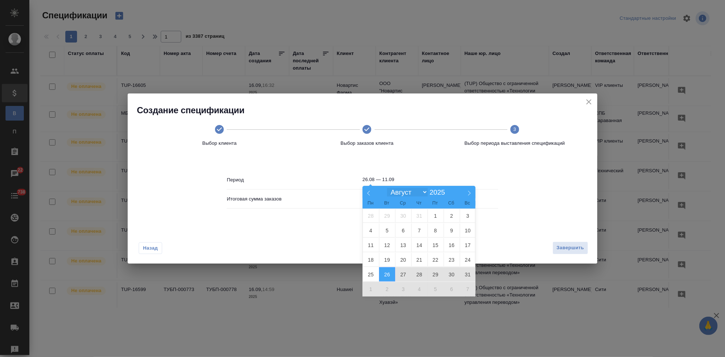
click at [422, 193] on select "[PERSON_NAME] Март Апрель Май Июнь [PERSON_NAME] Сентябрь Октябрь Ноябрь Декабрь" at bounding box center [407, 192] width 40 height 8
select select "8"
click at [387, 188] on select "[PERSON_NAME] Март Апрель Май Июнь [PERSON_NAME] Сентябрь Октябрь Ноябрь Декабрь" at bounding box center [407, 192] width 40 height 8
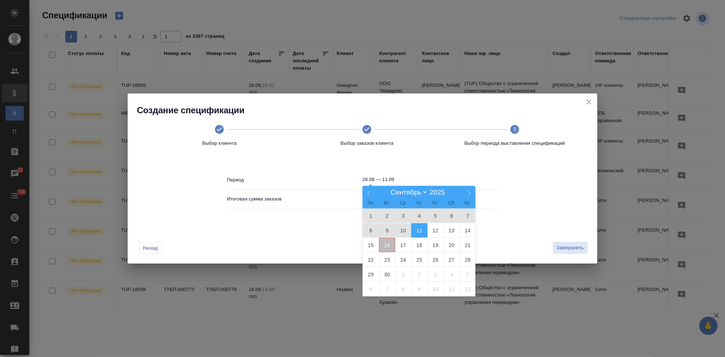
click at [388, 244] on span "16" at bounding box center [387, 245] width 16 height 14
type input "16.09"
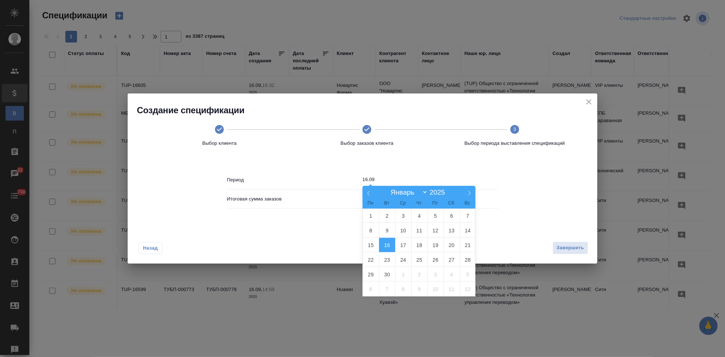
click at [388, 243] on span "16" at bounding box center [387, 245] width 16 height 14
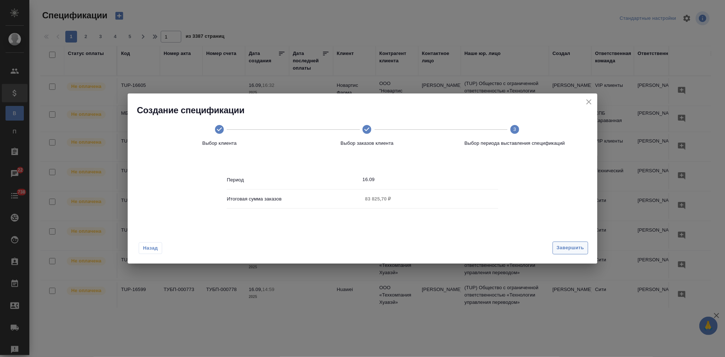
click at [573, 252] on span "Завершить" at bounding box center [570, 248] width 28 height 8
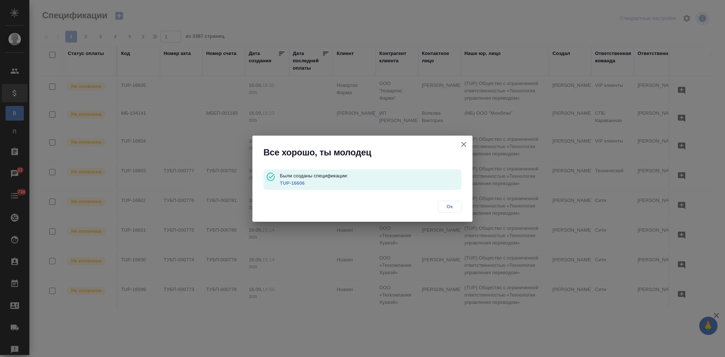
click at [296, 182] on link "TUP-16606" at bounding box center [292, 183] width 25 height 6
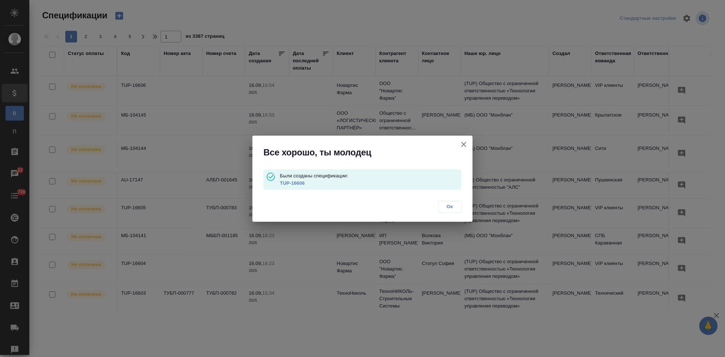
click at [455, 207] on span "Ок" at bounding box center [449, 206] width 15 height 7
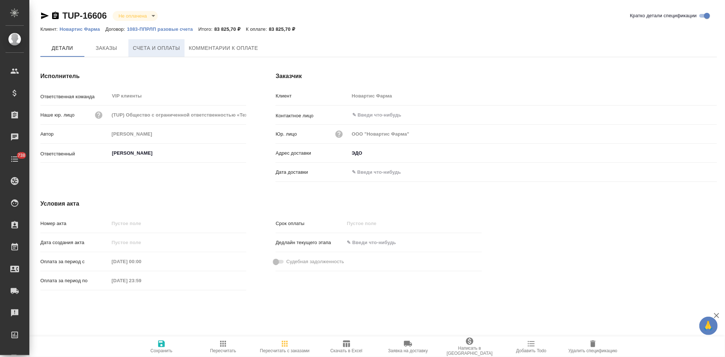
click at [158, 48] on span "Счета и оплаты" at bounding box center [156, 48] width 47 height 9
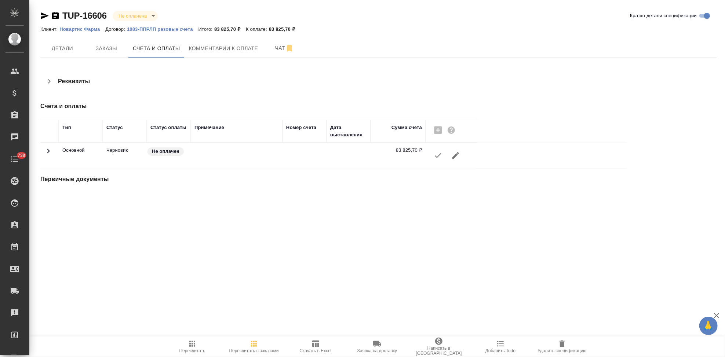
click at [438, 154] on icon "button" at bounding box center [437, 155] width 9 height 9
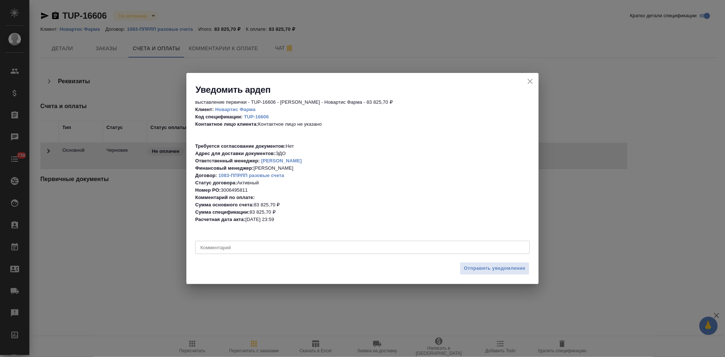
click at [265, 245] on textarea at bounding box center [362, 248] width 324 height 6
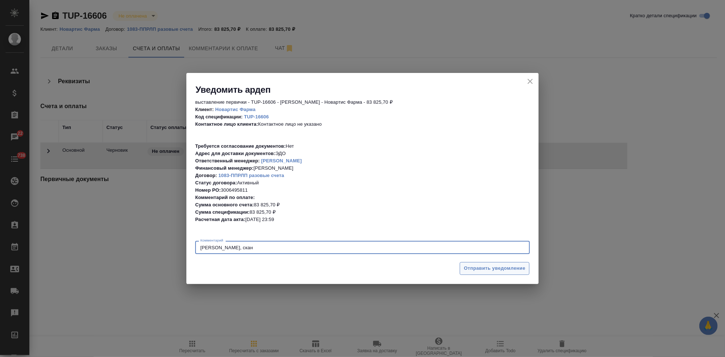
type textarea "[PERSON_NAME], скан"
click at [508, 267] on span "Отправить уведомление" at bounding box center [495, 268] width 62 height 8
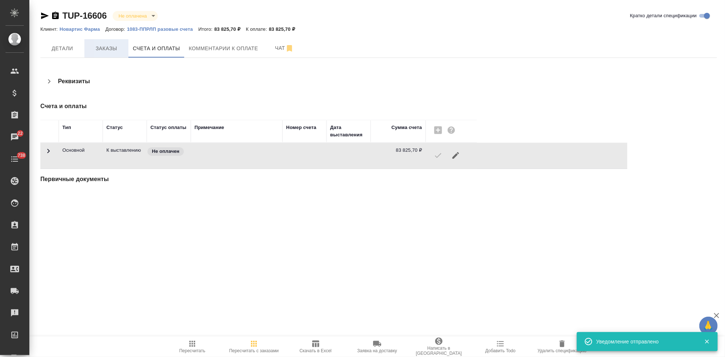
click at [106, 44] on span "Заказы" at bounding box center [106, 48] width 35 height 9
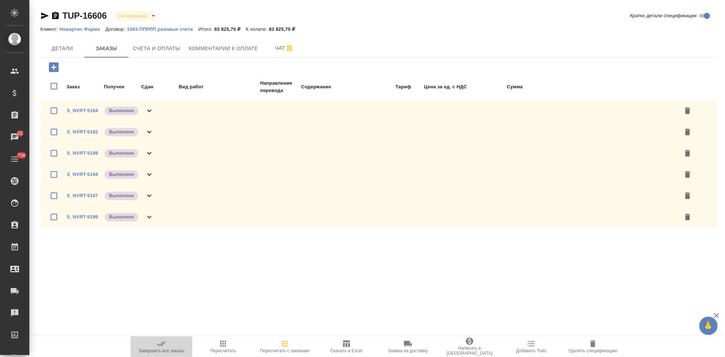
click at [165, 351] on span "Завершить все заказы" at bounding box center [161, 350] width 46 height 5
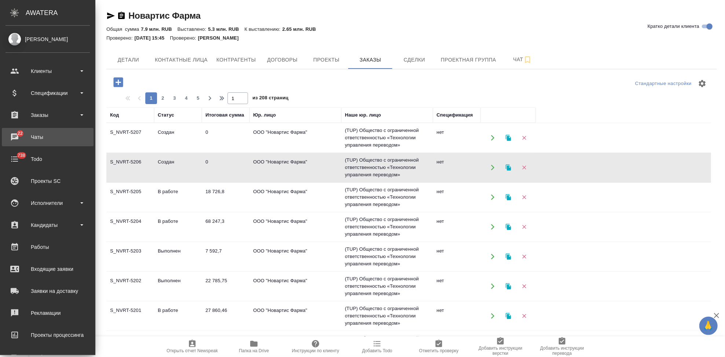
click at [19, 138] on div "Чаты" at bounding box center [48, 137] width 84 height 11
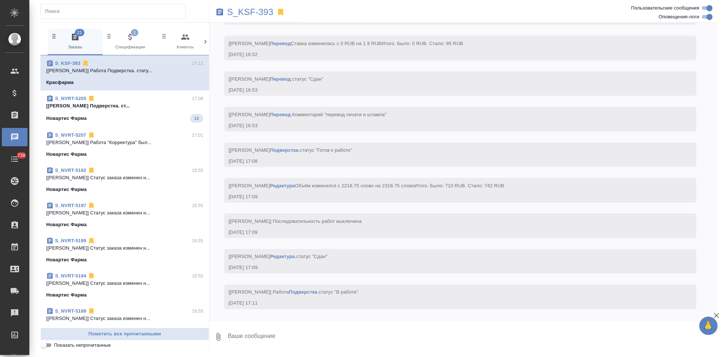
scroll to position [5312, 0]
